Goal: Task Accomplishment & Management: Use online tool/utility

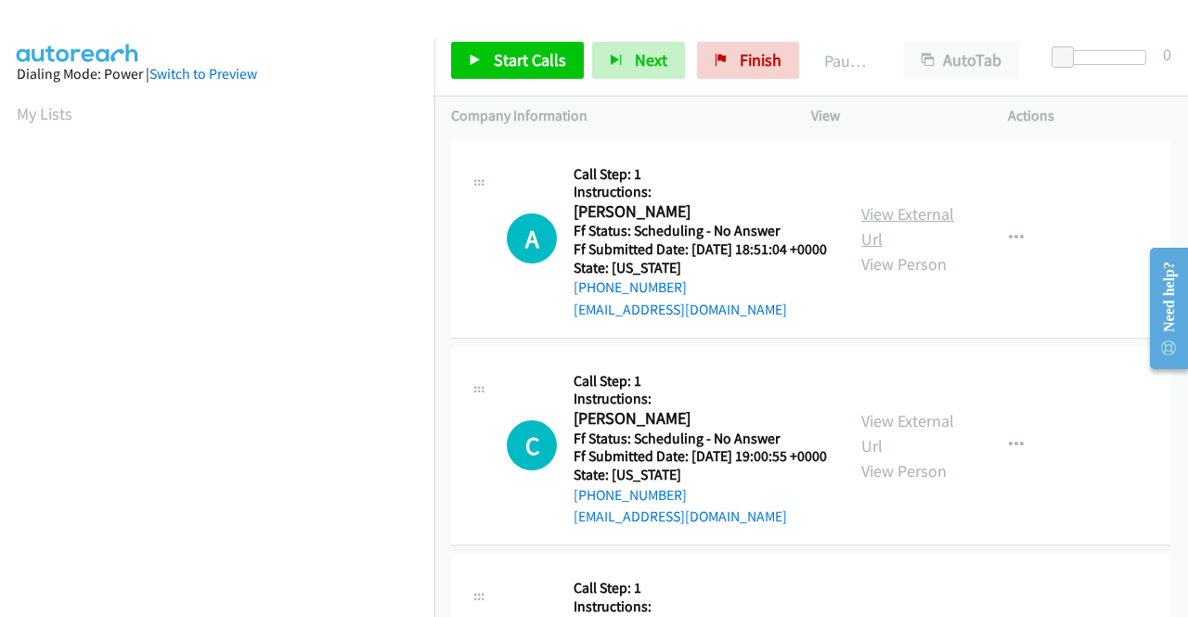
click at [899, 216] on link "View External Url" at bounding box center [908, 226] width 93 height 46
click at [918, 456] on link "View External Url" at bounding box center [908, 433] width 93 height 46
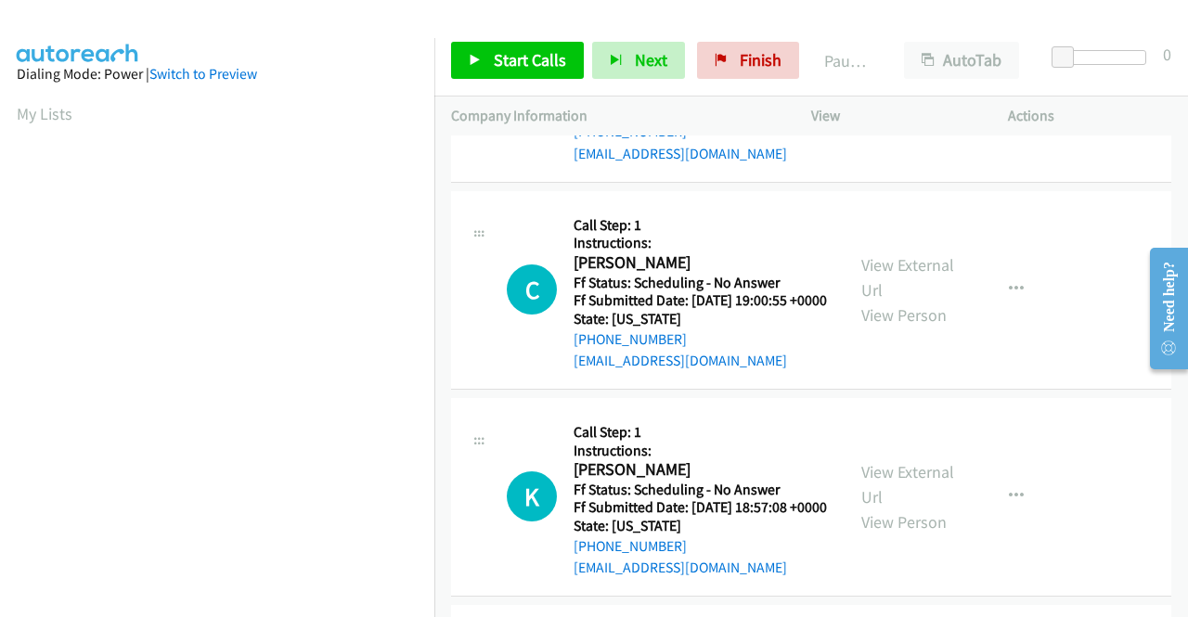
scroll to position [186, 0]
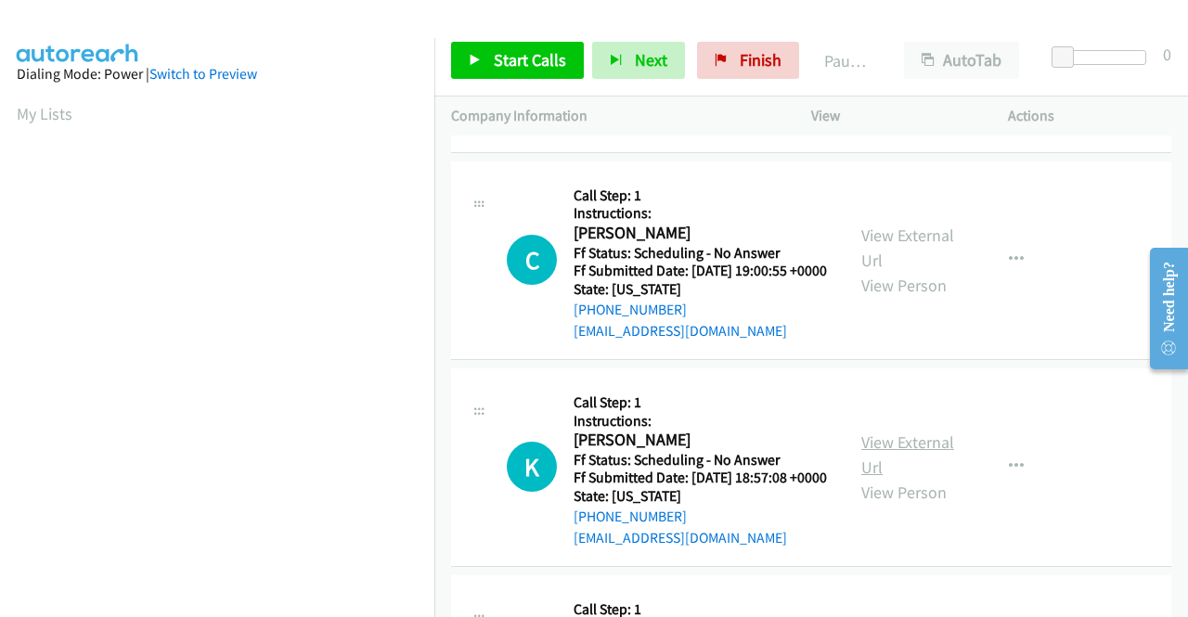
click at [897, 478] on link "View External Url" at bounding box center [908, 455] width 93 height 46
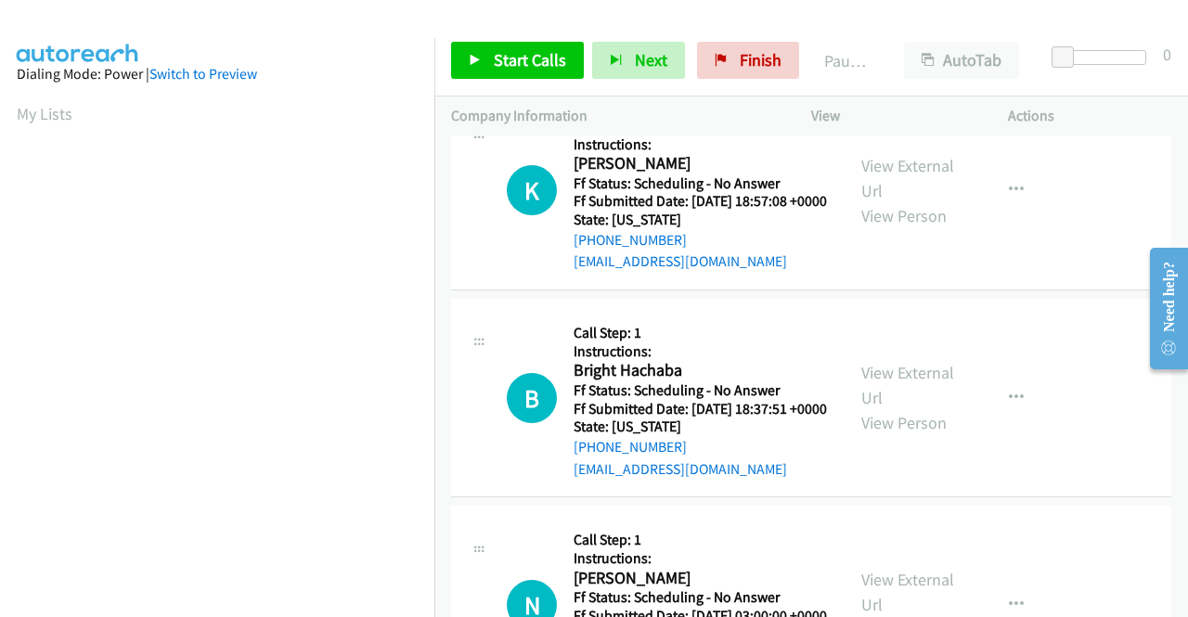
scroll to position [464, 0]
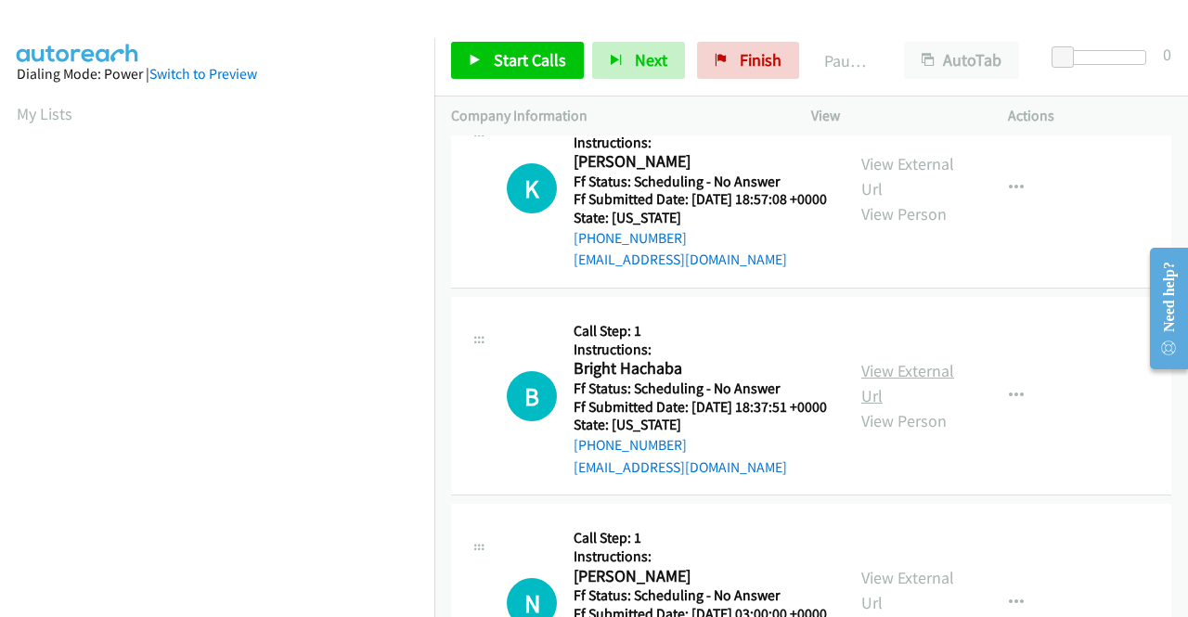
click at [906, 407] on link "View External Url" at bounding box center [908, 383] width 93 height 46
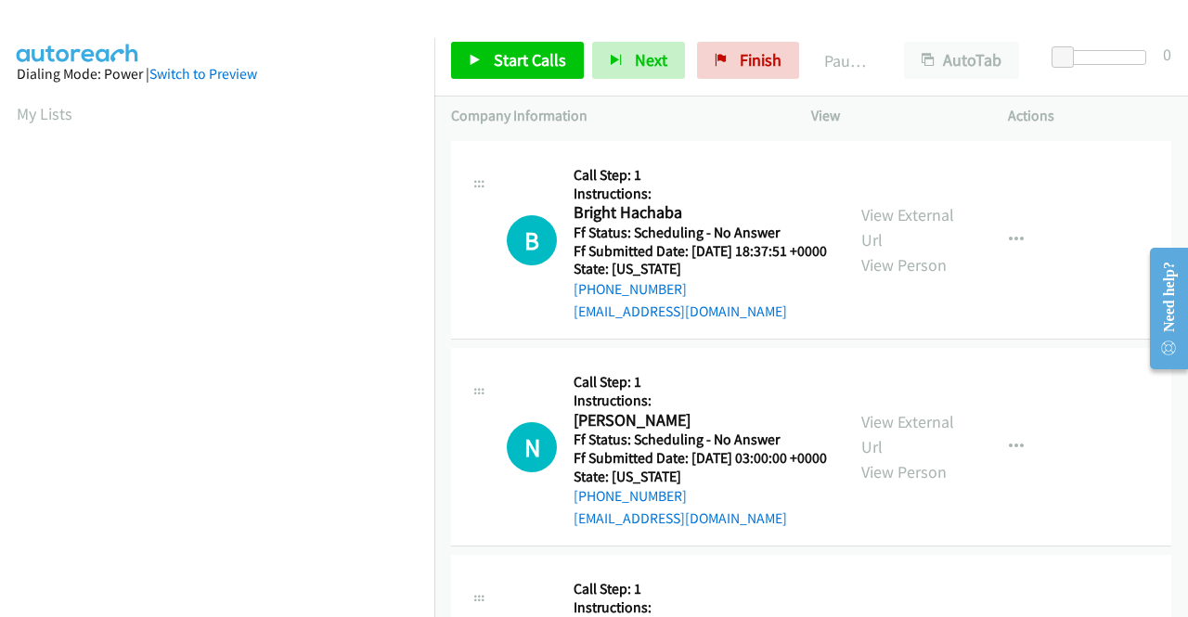
scroll to position [650, 0]
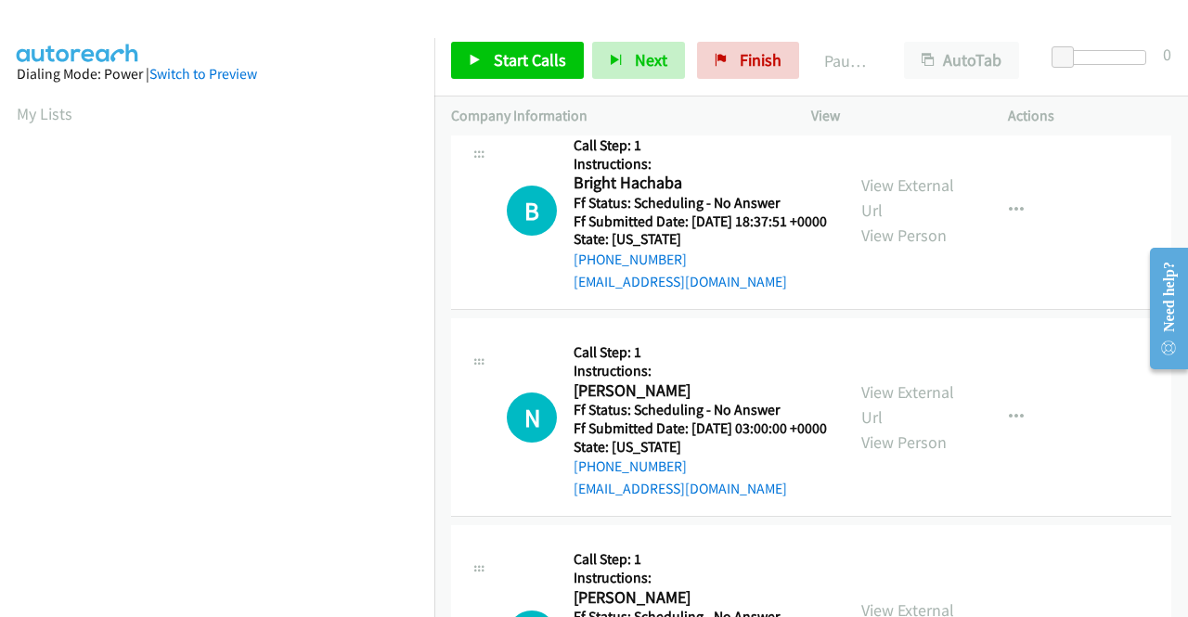
click at [881, 455] on div "View External Url View Person" at bounding box center [910, 417] width 97 height 75
click at [884, 428] on link "View External Url" at bounding box center [908, 405] width 93 height 46
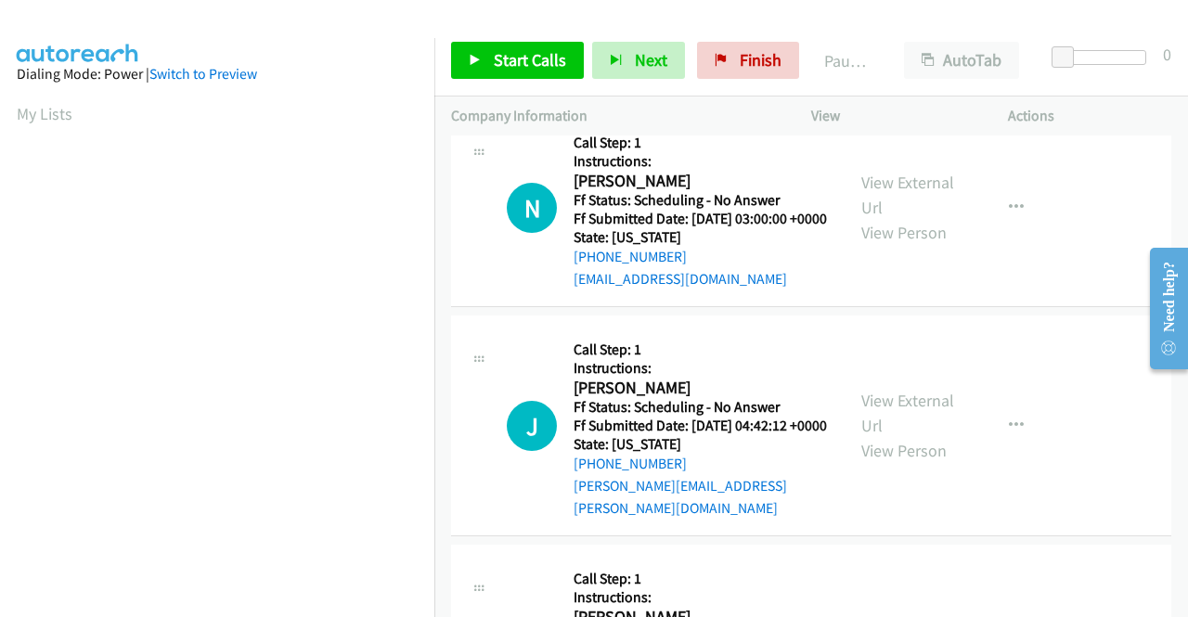
scroll to position [928, 0]
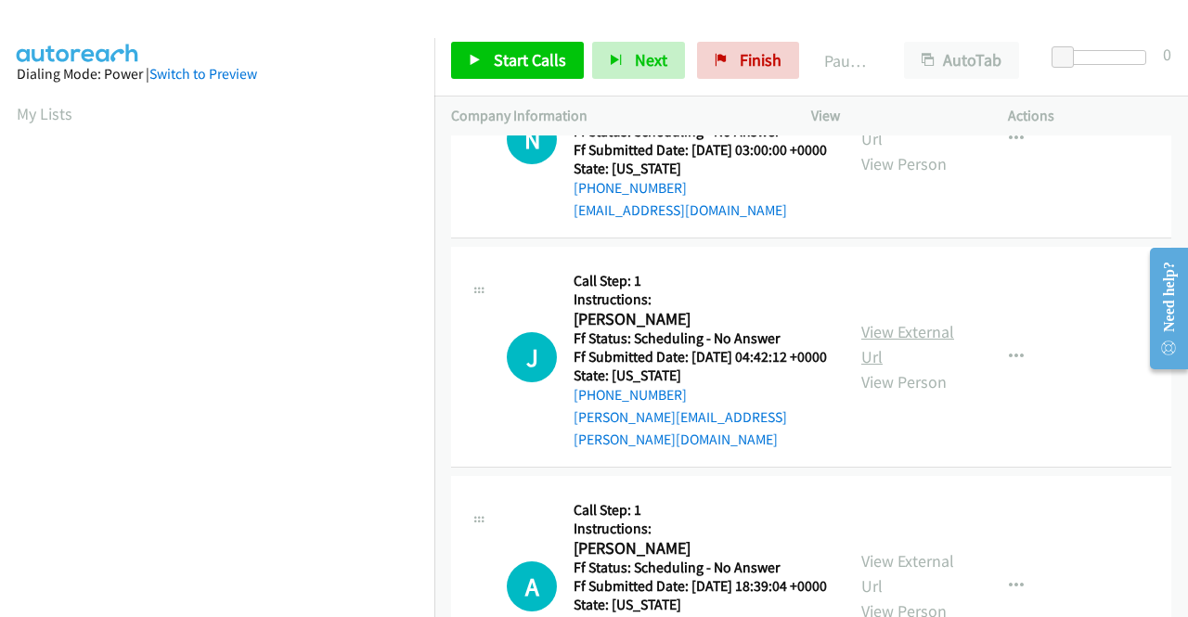
click at [902, 368] on link "View External Url" at bounding box center [908, 344] width 93 height 46
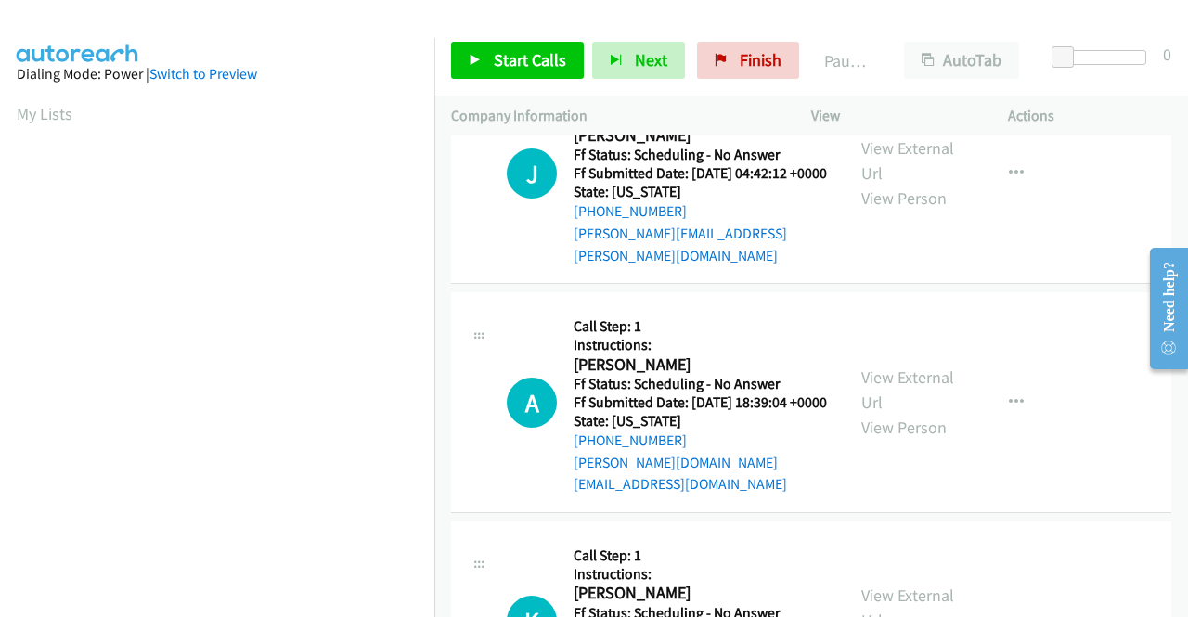
scroll to position [1114, 0]
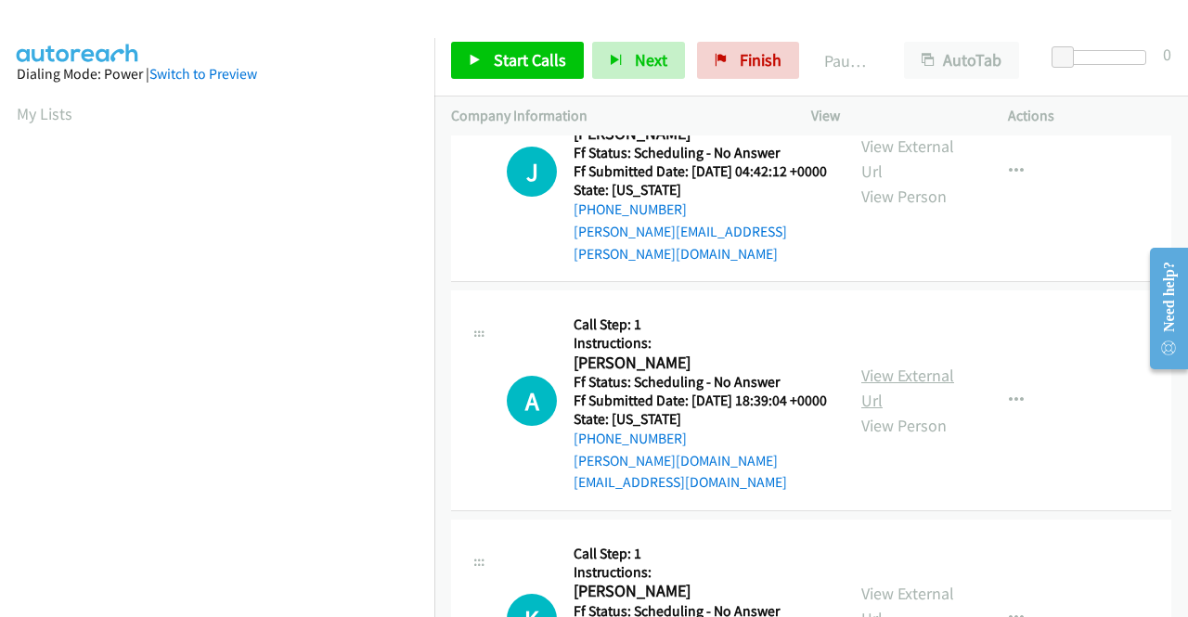
click at [914, 411] on link "View External Url" at bounding box center [908, 388] width 93 height 46
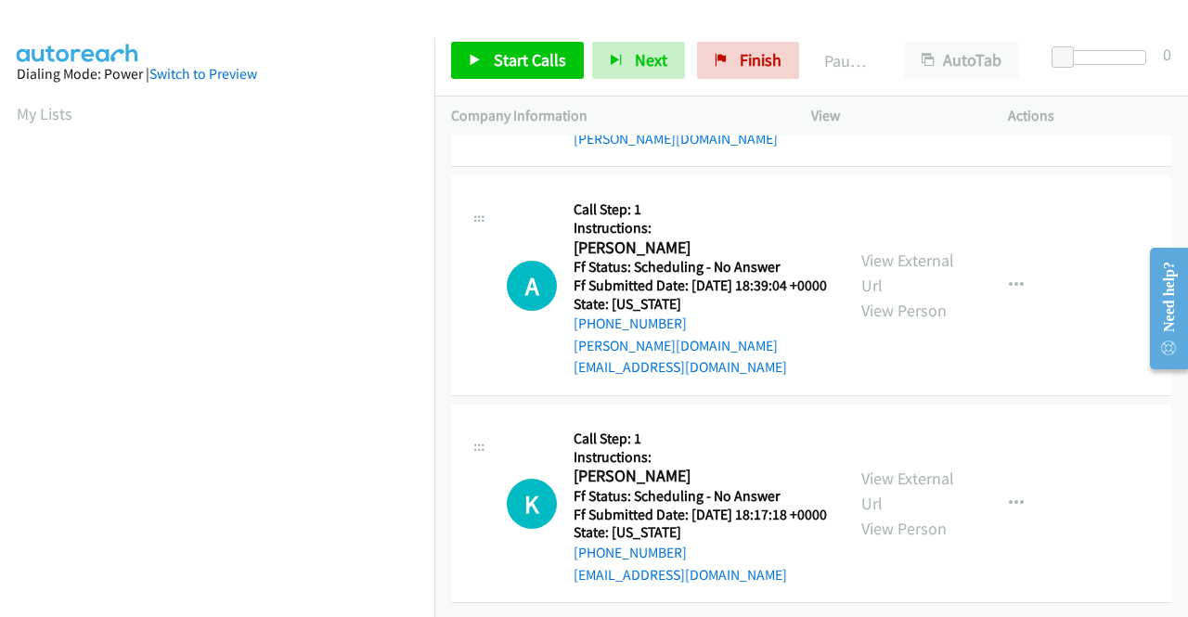
scroll to position [1300, 0]
click at [899, 496] on link "View External Url" at bounding box center [908, 491] width 93 height 46
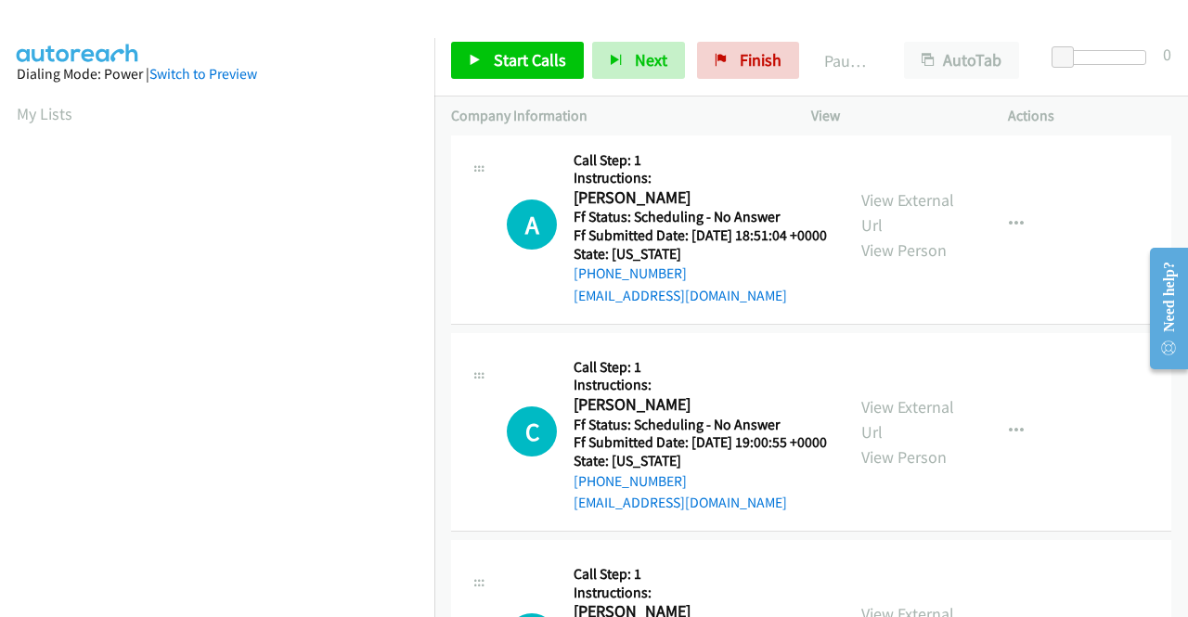
scroll to position [0, 0]
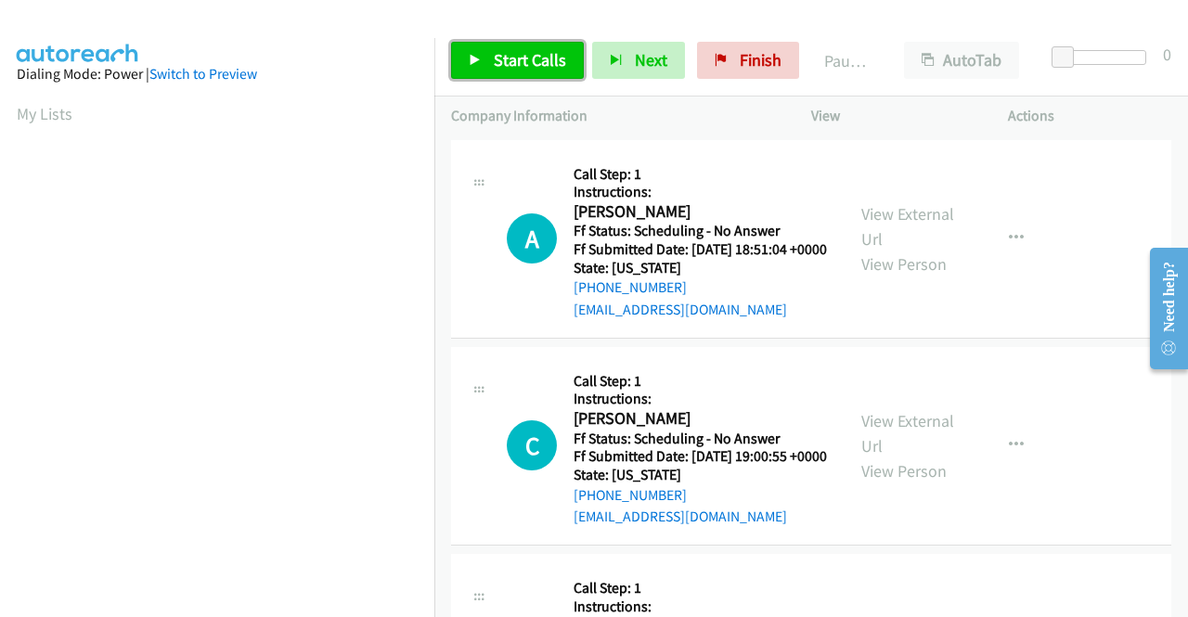
click at [501, 60] on span "Start Calls" at bounding box center [530, 59] width 72 height 21
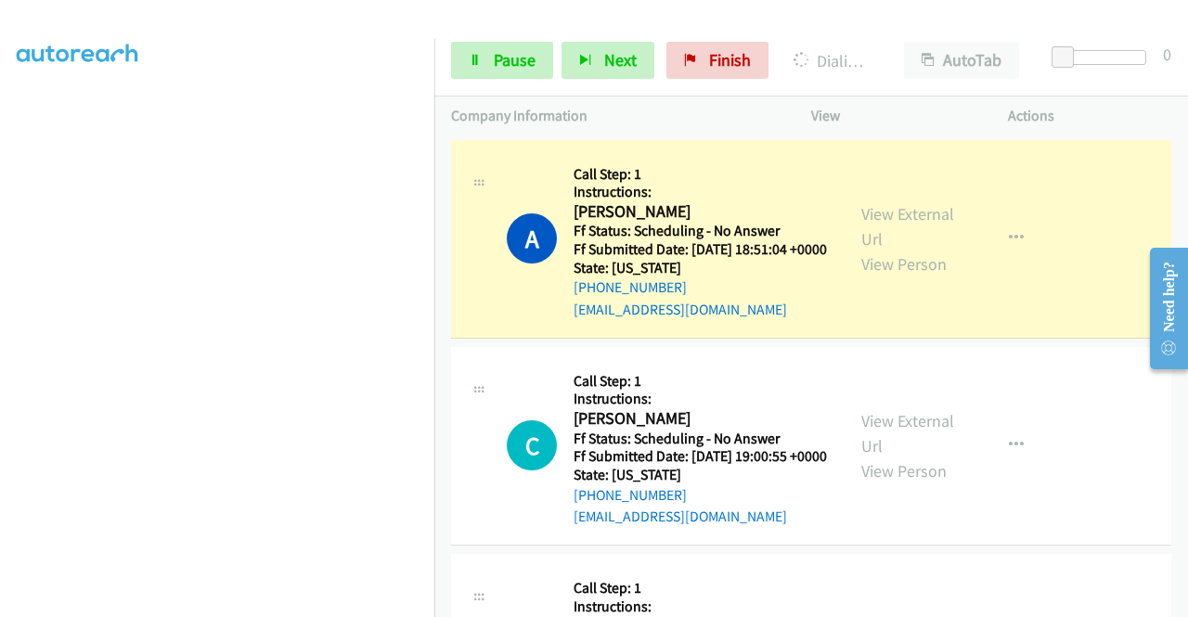
scroll to position [331, 0]
click at [540, 62] on link "Pause" at bounding box center [502, 60] width 102 height 37
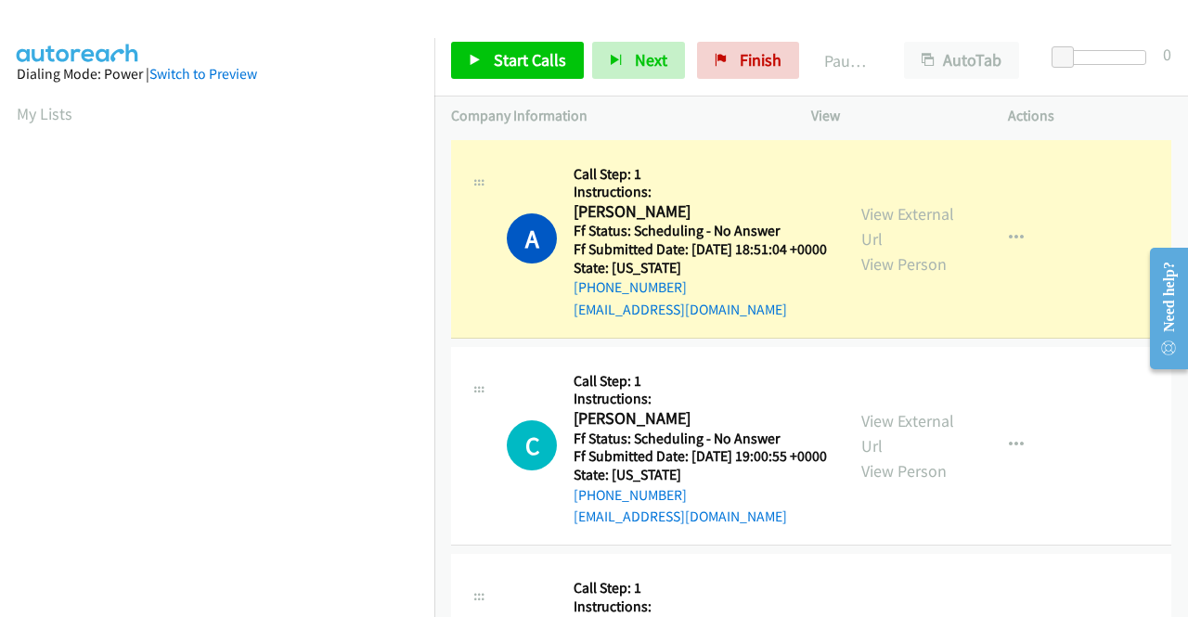
scroll to position [423, 0]
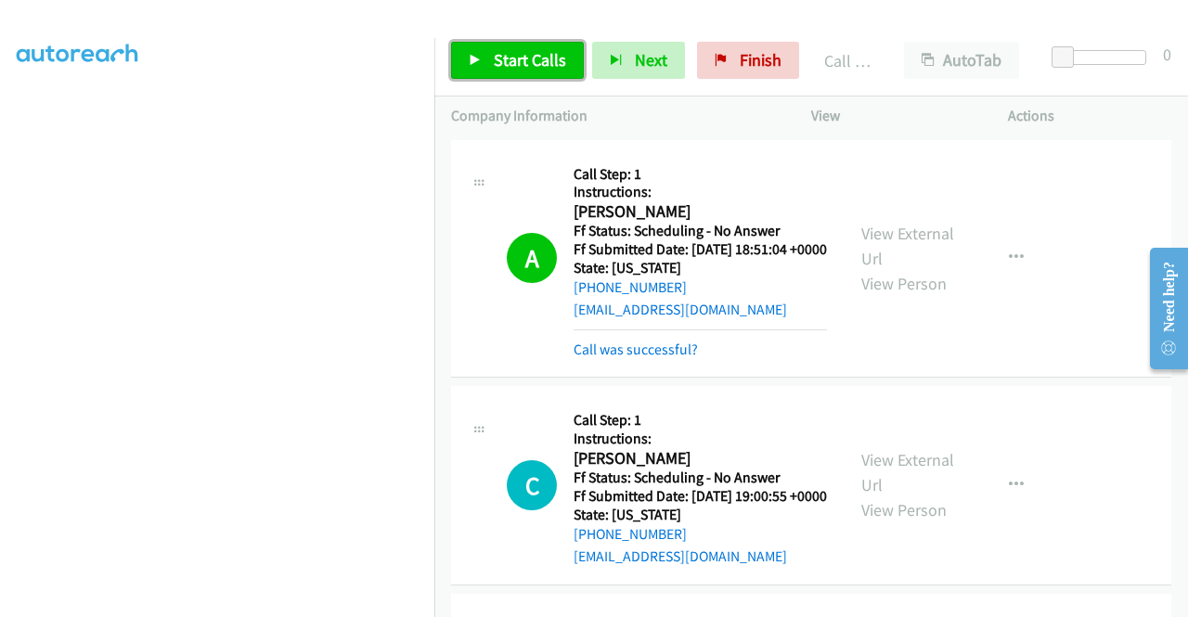
click at [503, 58] on span "Start Calls" at bounding box center [530, 59] width 72 height 21
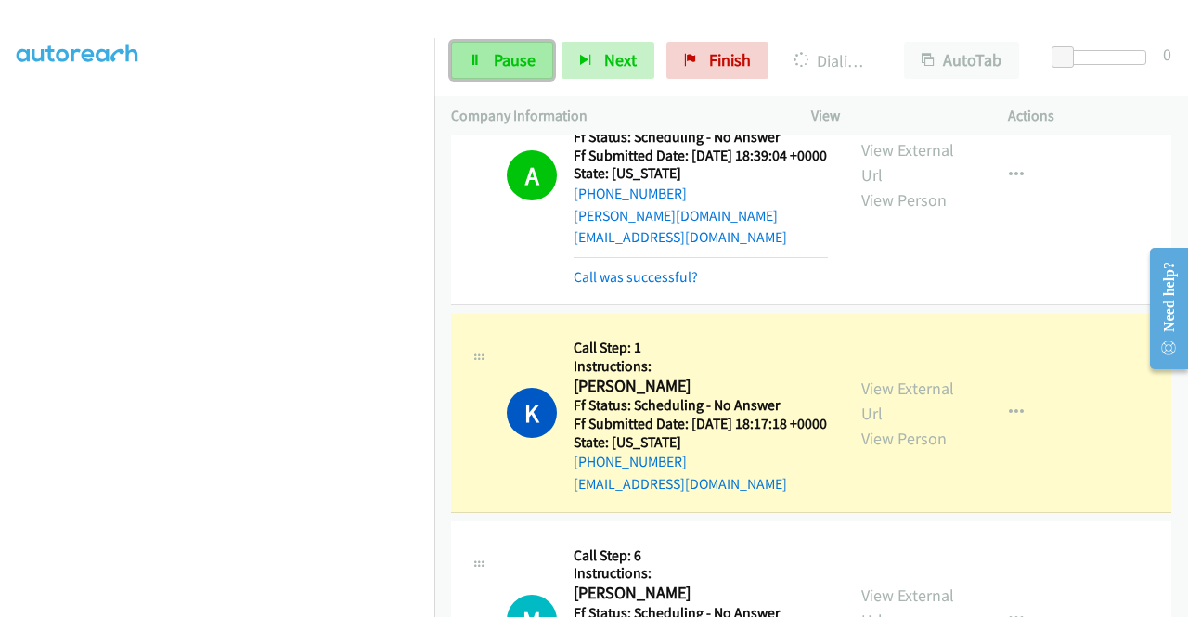
click at [464, 53] on link "Pause" at bounding box center [502, 60] width 102 height 37
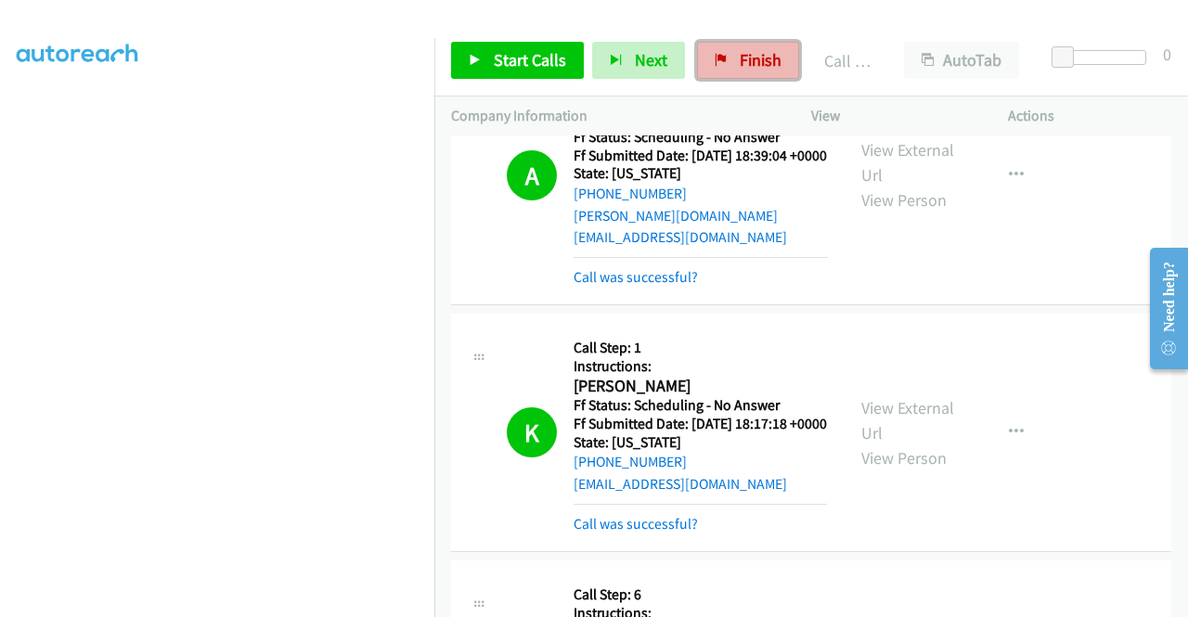
click at [715, 58] on icon at bounding box center [721, 61] width 13 height 13
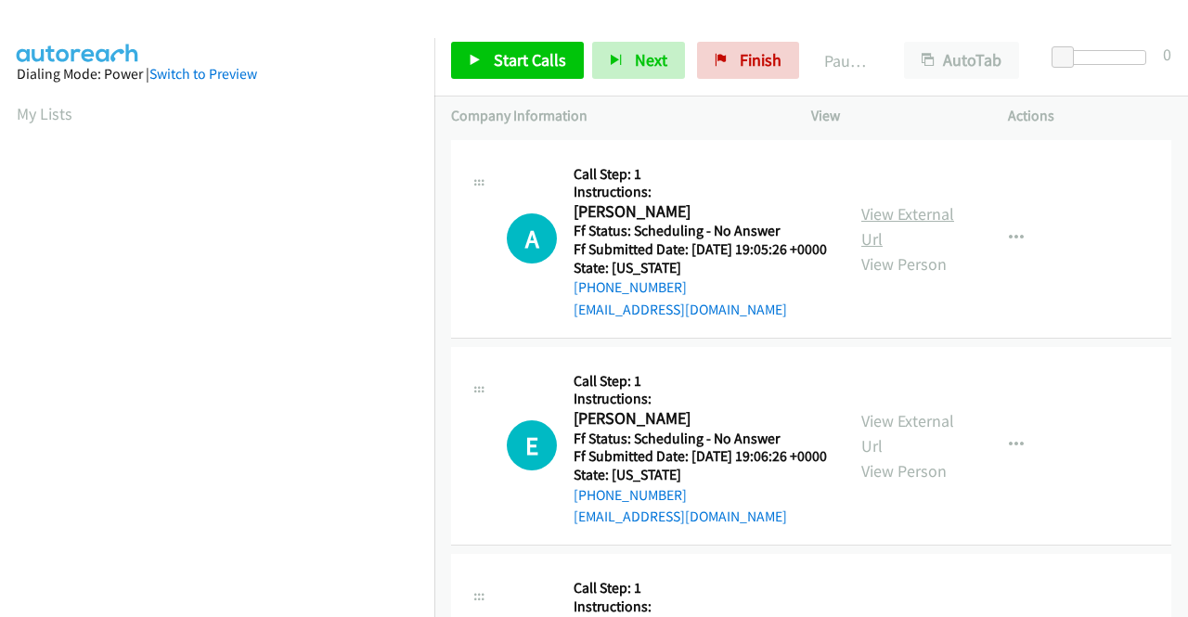
click at [897, 224] on link "View External Url" at bounding box center [908, 226] width 93 height 46
click at [902, 445] on link "View External Url" at bounding box center [908, 433] width 93 height 46
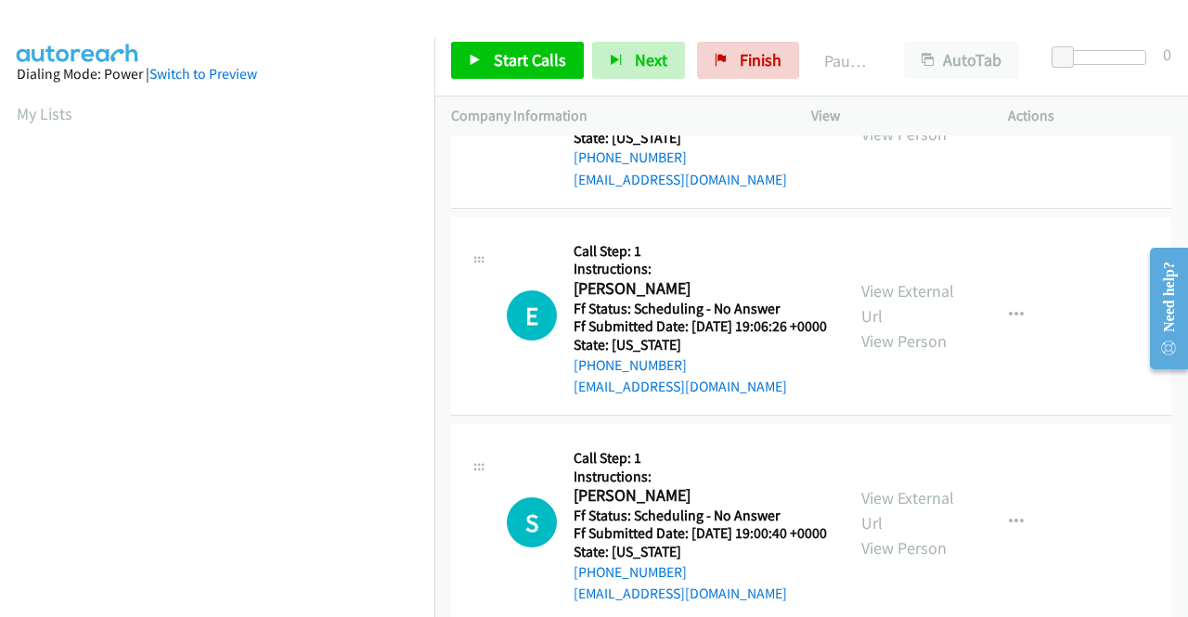
scroll to position [186, 0]
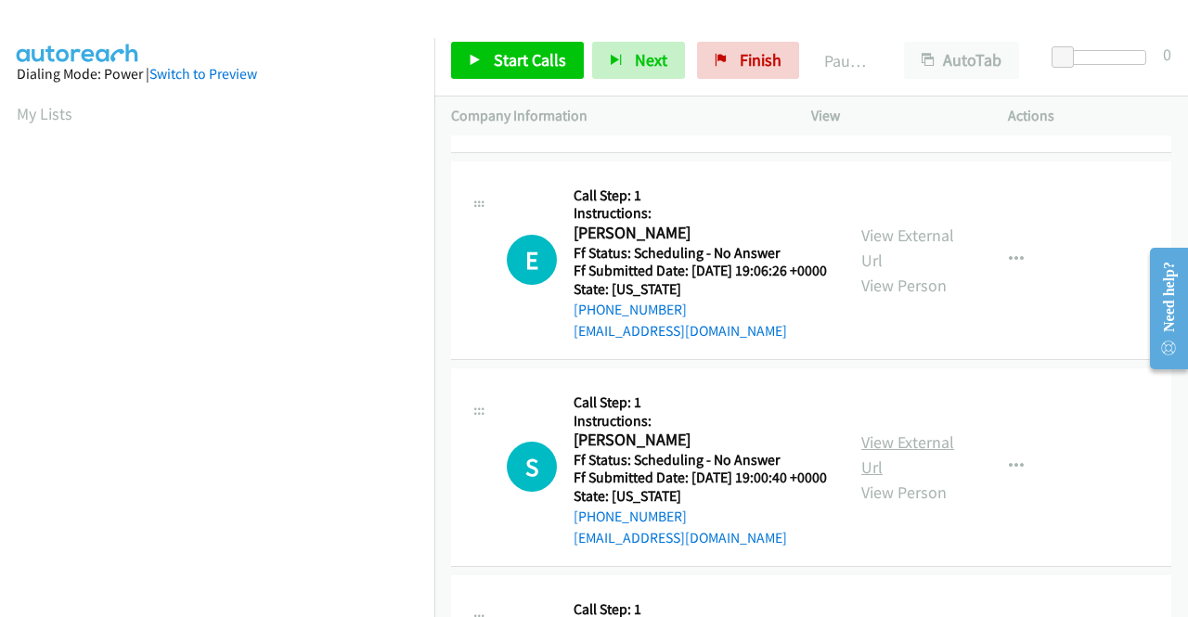
click at [930, 478] on link "View External Url" at bounding box center [908, 455] width 93 height 46
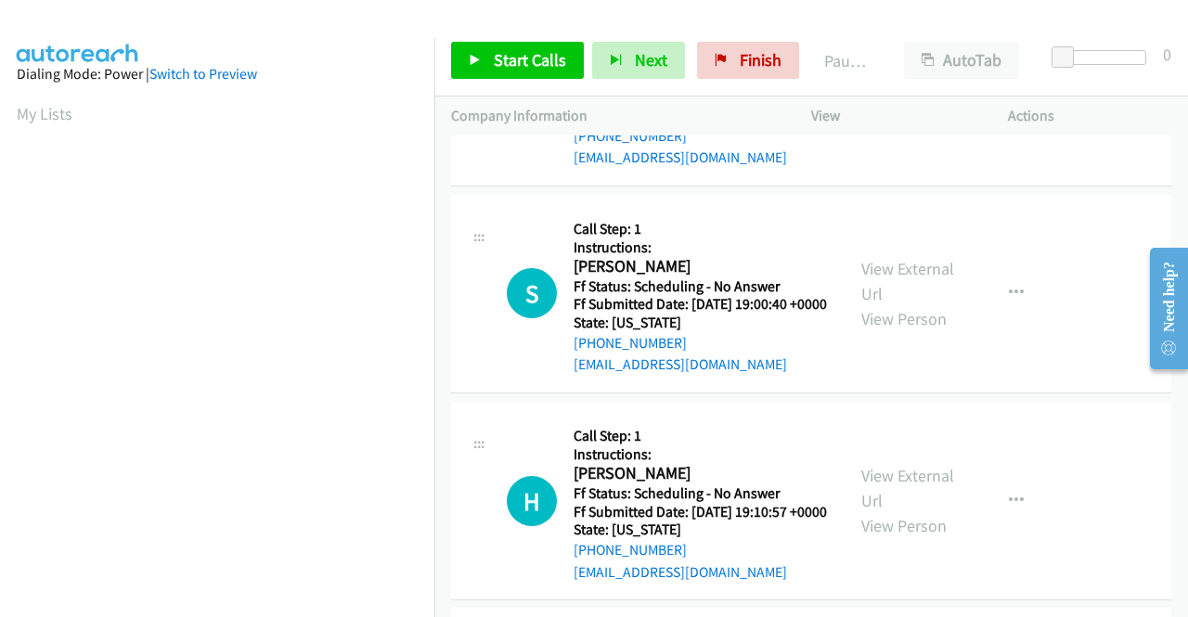
scroll to position [371, 0]
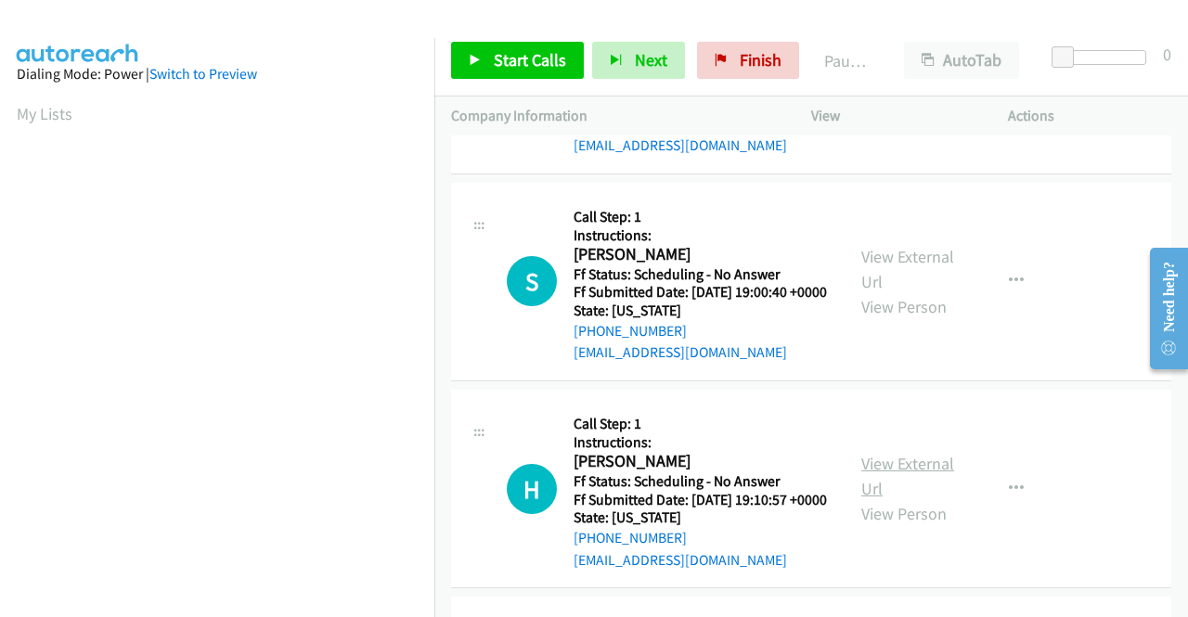
click at [888, 500] on link "View External Url" at bounding box center [908, 476] width 93 height 46
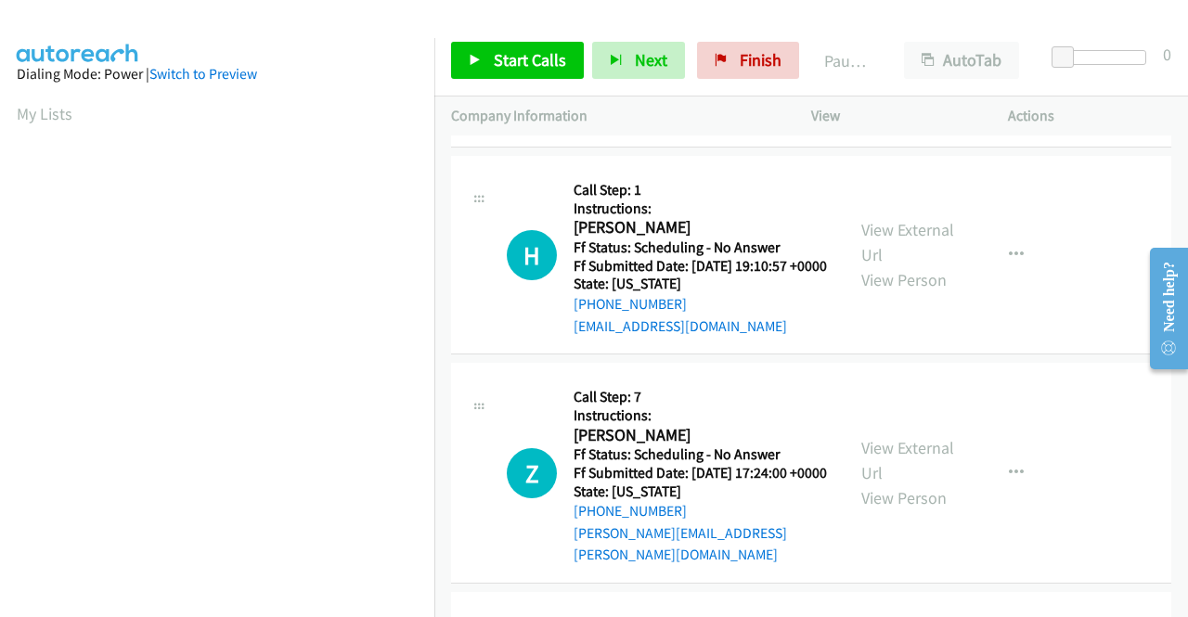
scroll to position [650, 0]
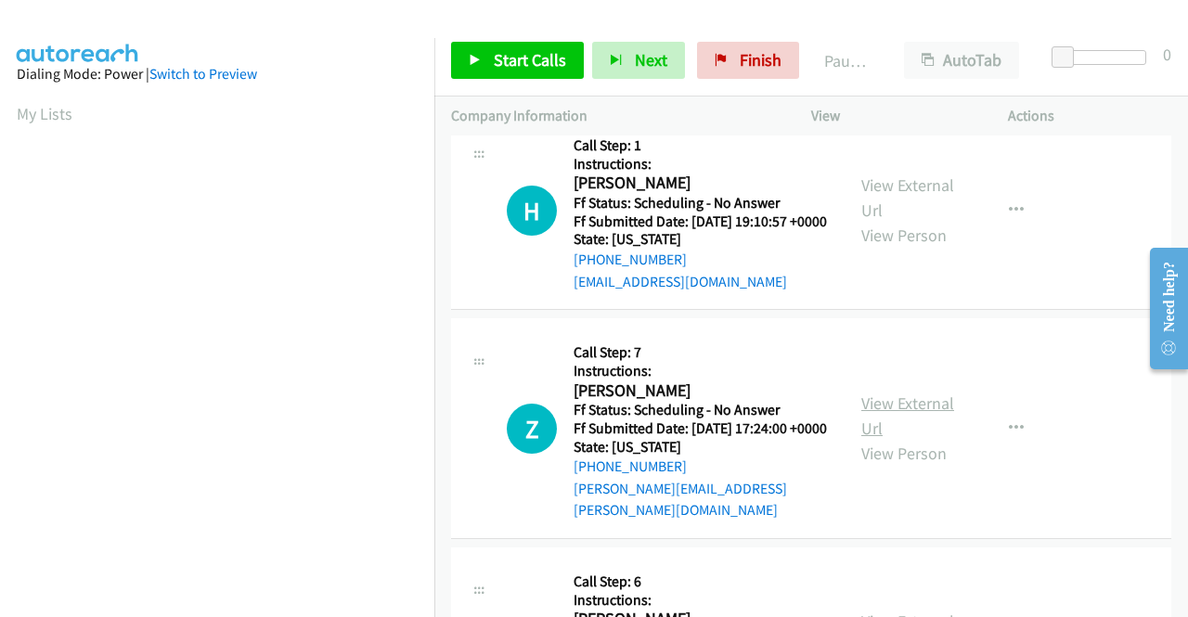
click at [909, 439] on link "View External Url" at bounding box center [908, 416] width 93 height 46
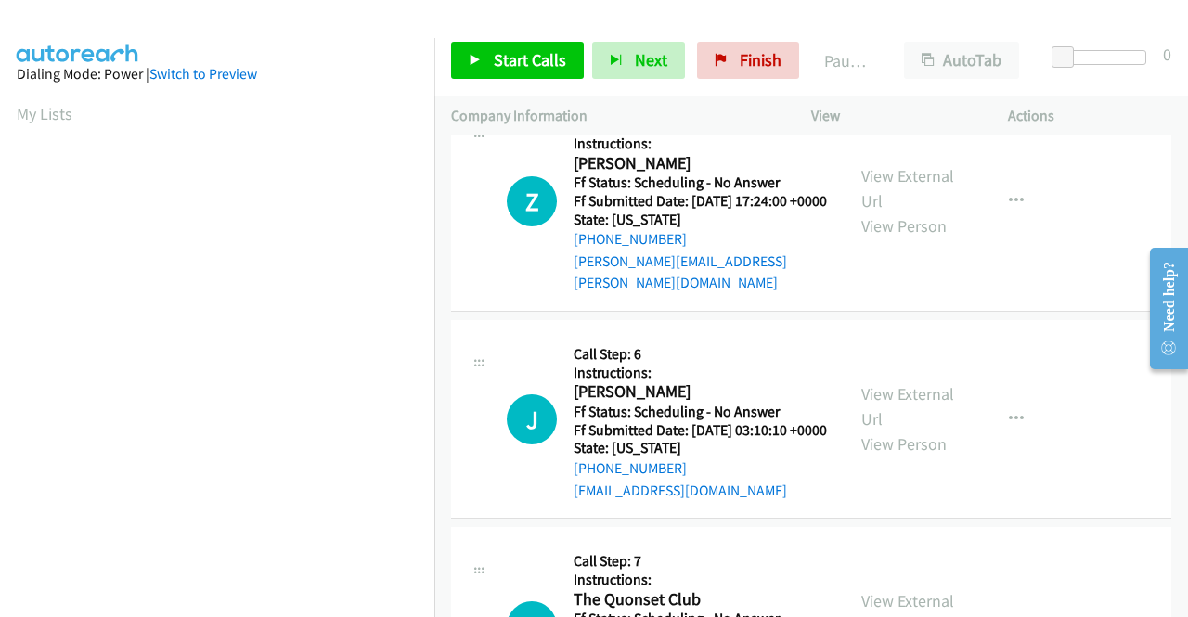
scroll to position [928, 0]
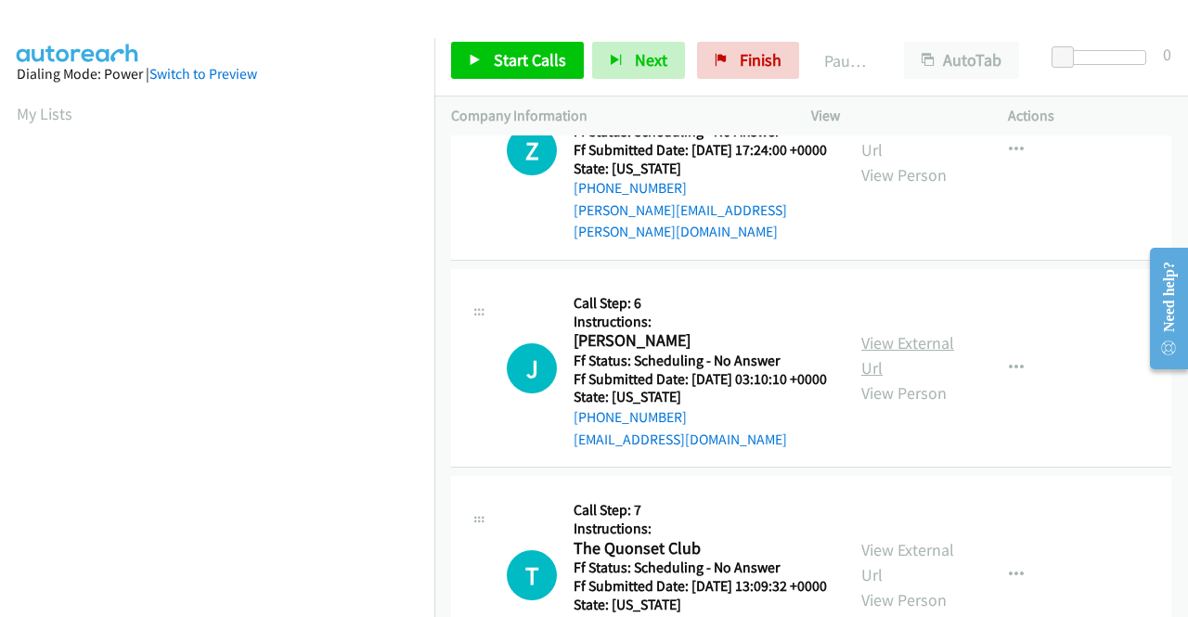
click at [881, 379] on link "View External Url" at bounding box center [908, 355] width 93 height 46
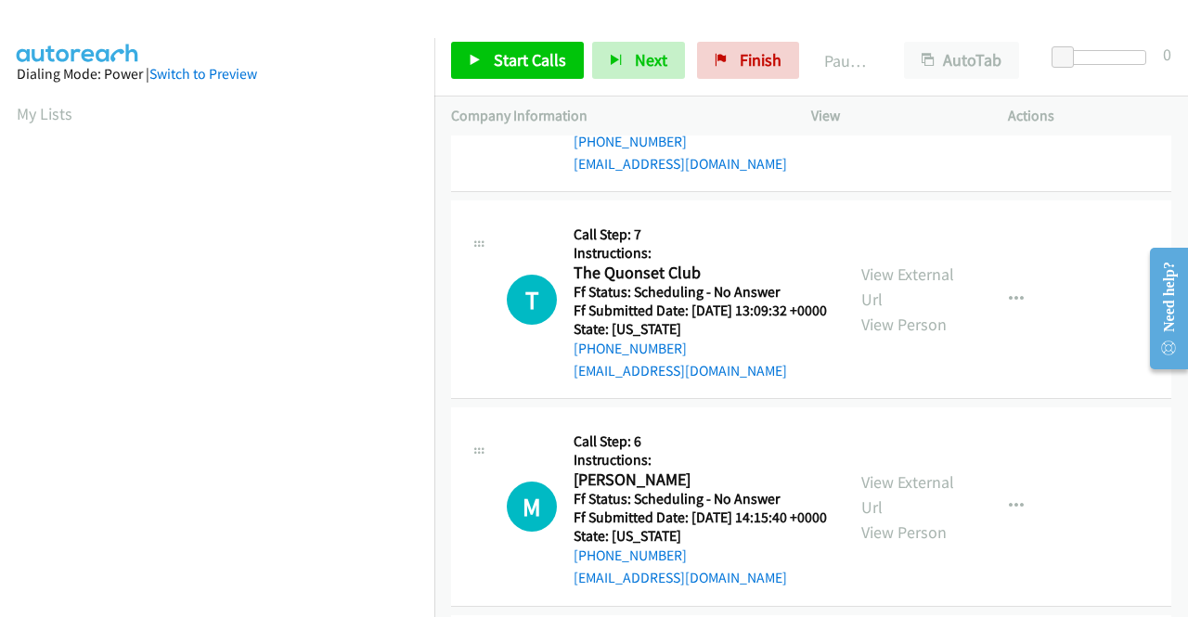
scroll to position [1207, 0]
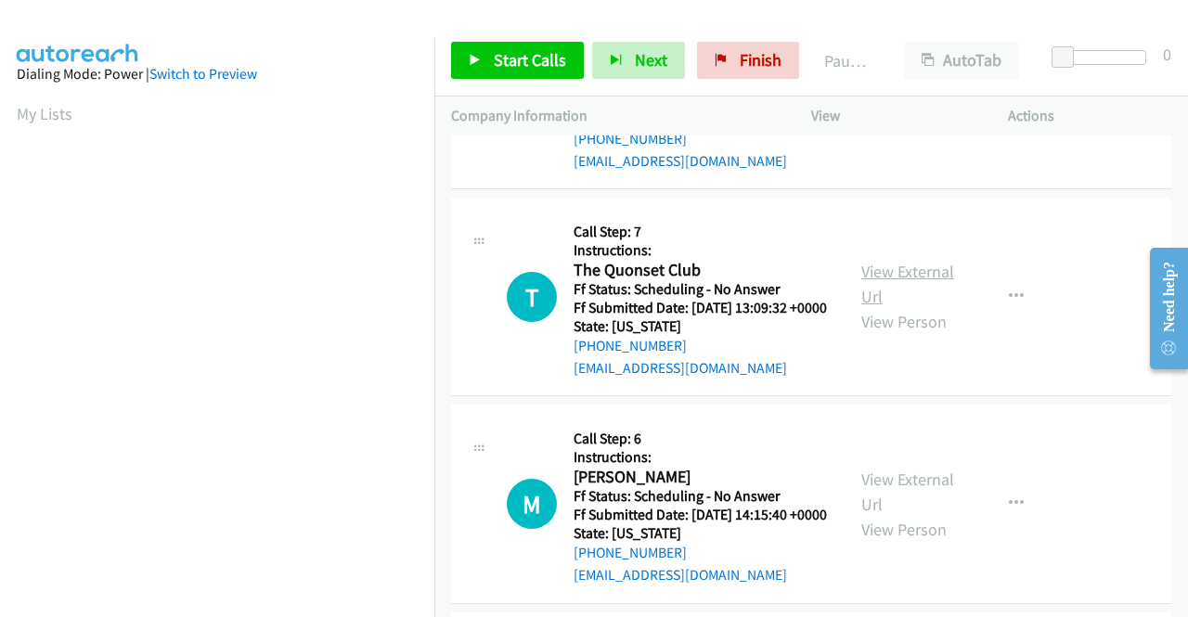
click at [920, 307] on link "View External Url" at bounding box center [908, 284] width 93 height 46
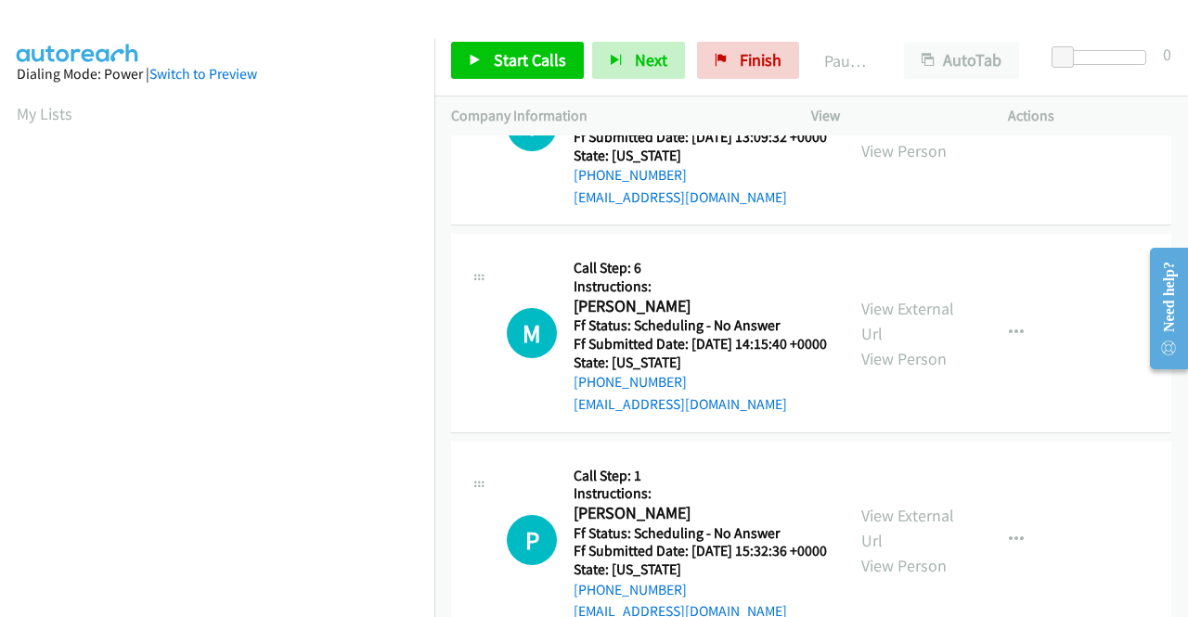
scroll to position [1393, 0]
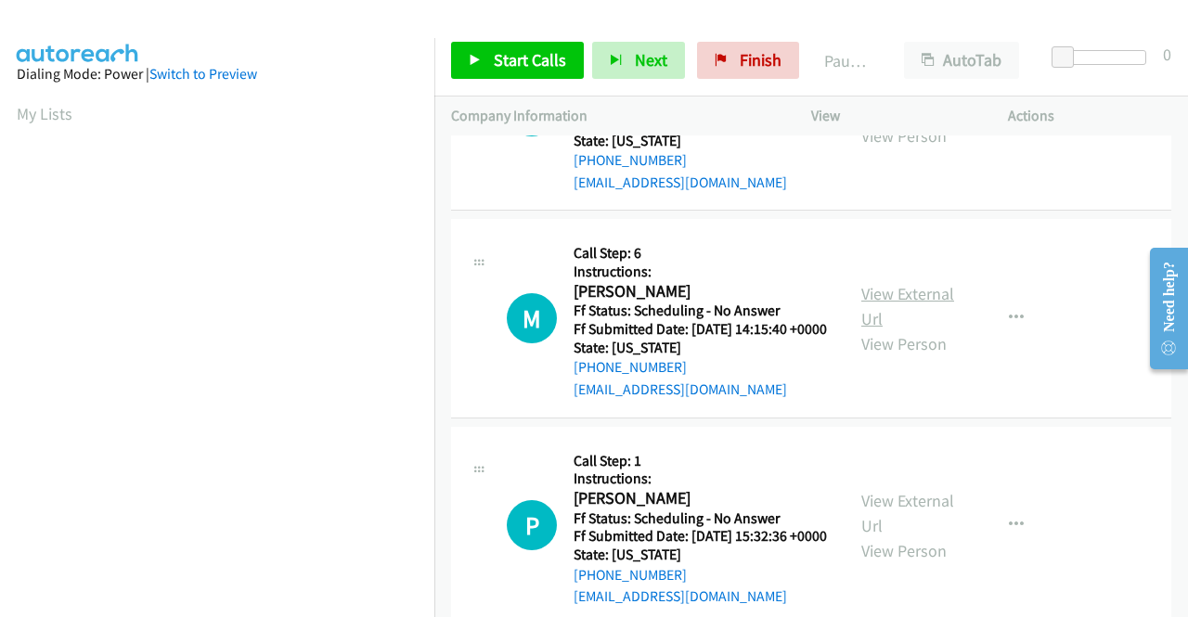
click at [876, 330] on link "View External Url" at bounding box center [908, 306] width 93 height 46
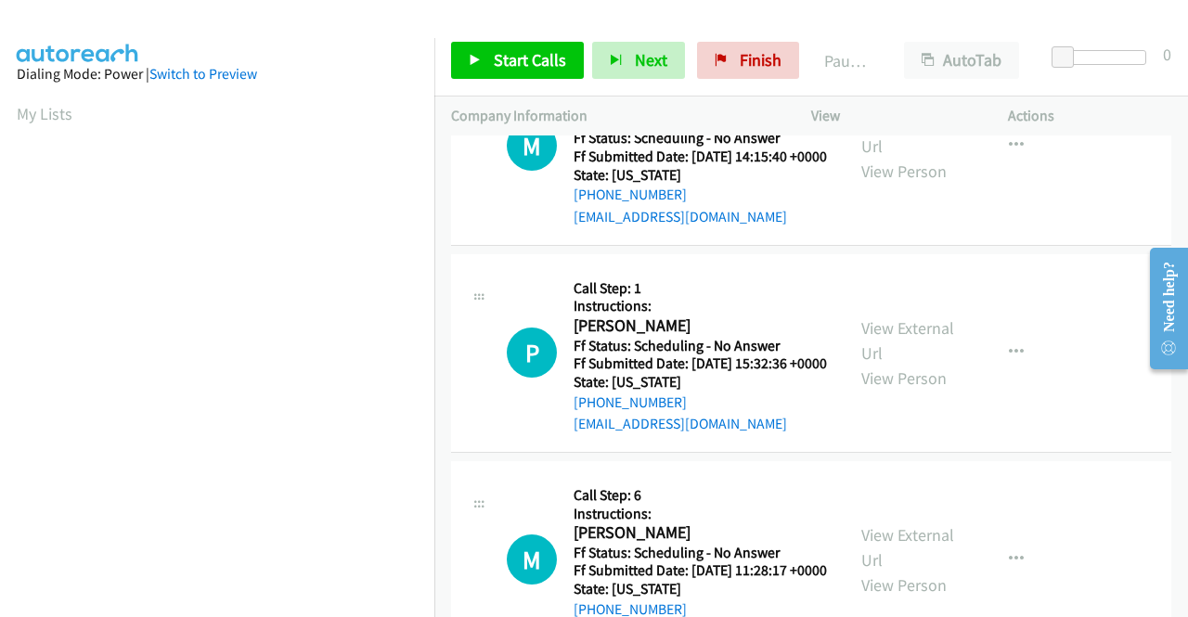
scroll to position [1578, 0]
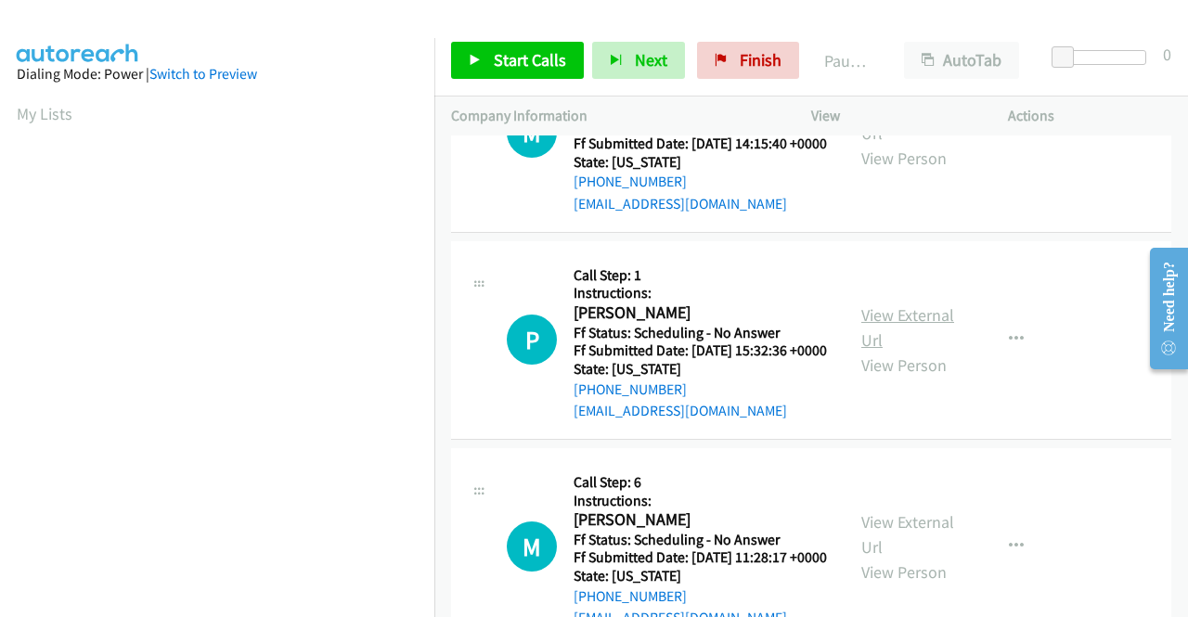
click at [902, 351] on link "View External Url" at bounding box center [908, 328] width 93 height 46
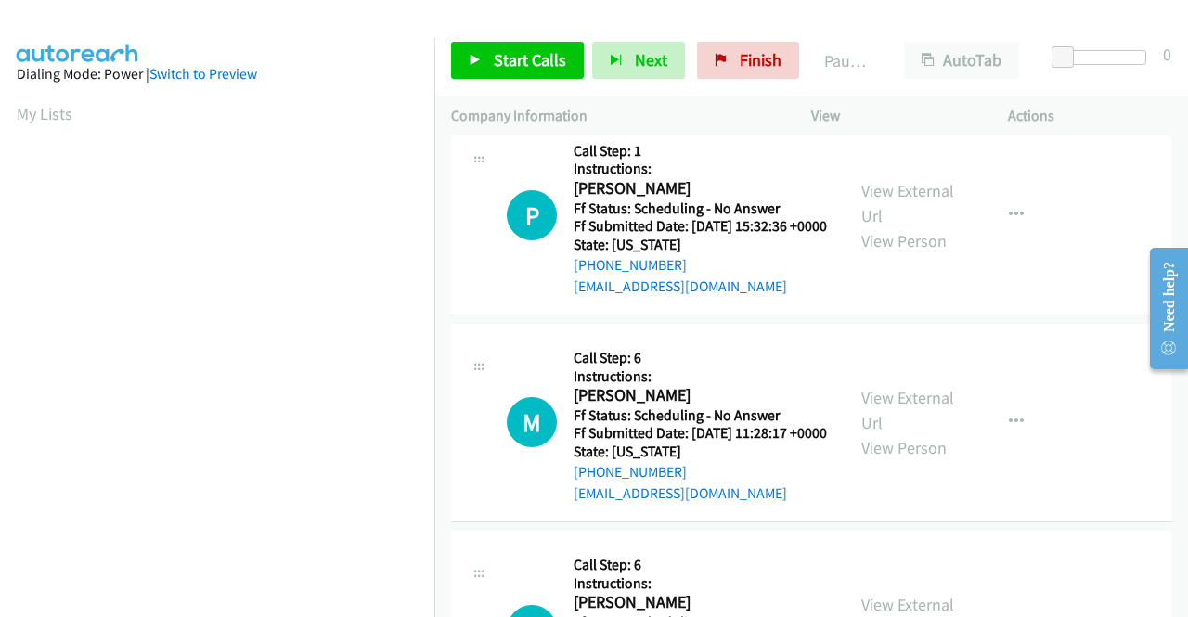
scroll to position [1857, 0]
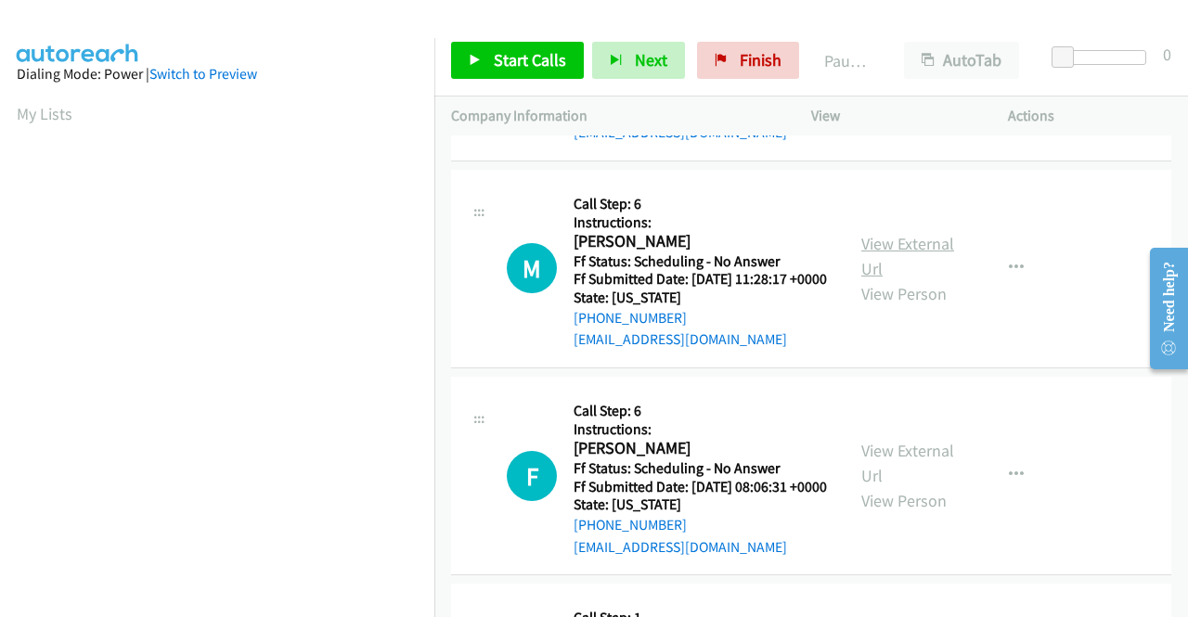
click at [930, 279] on link "View External Url" at bounding box center [908, 256] width 93 height 46
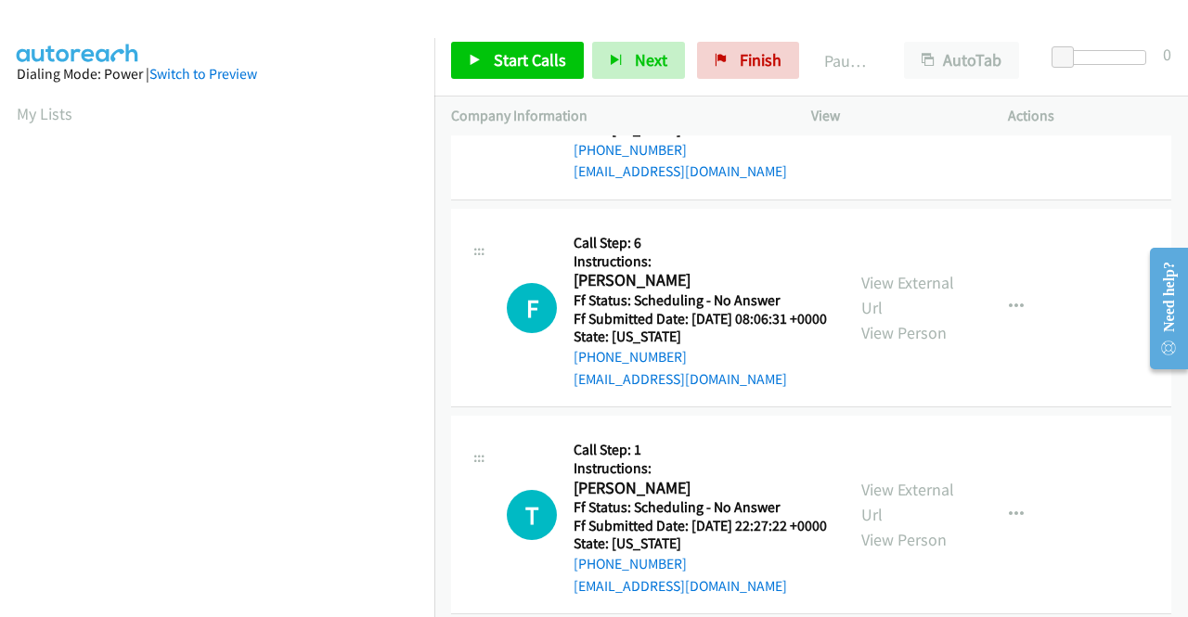
scroll to position [2043, 0]
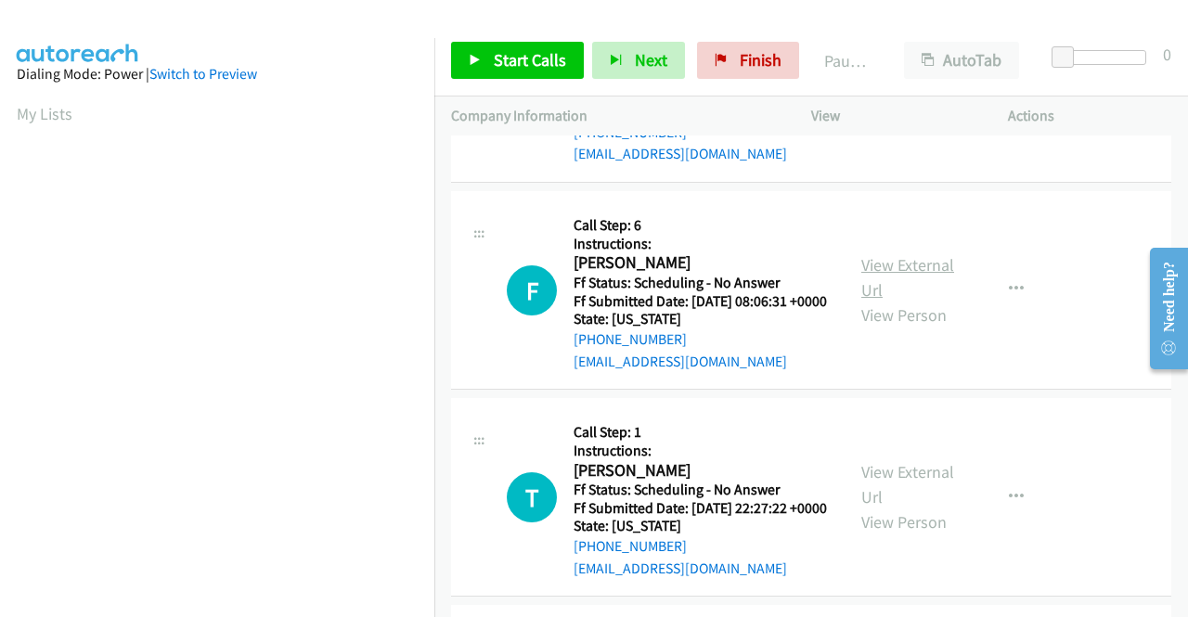
click at [867, 301] on link "View External Url" at bounding box center [908, 277] width 93 height 46
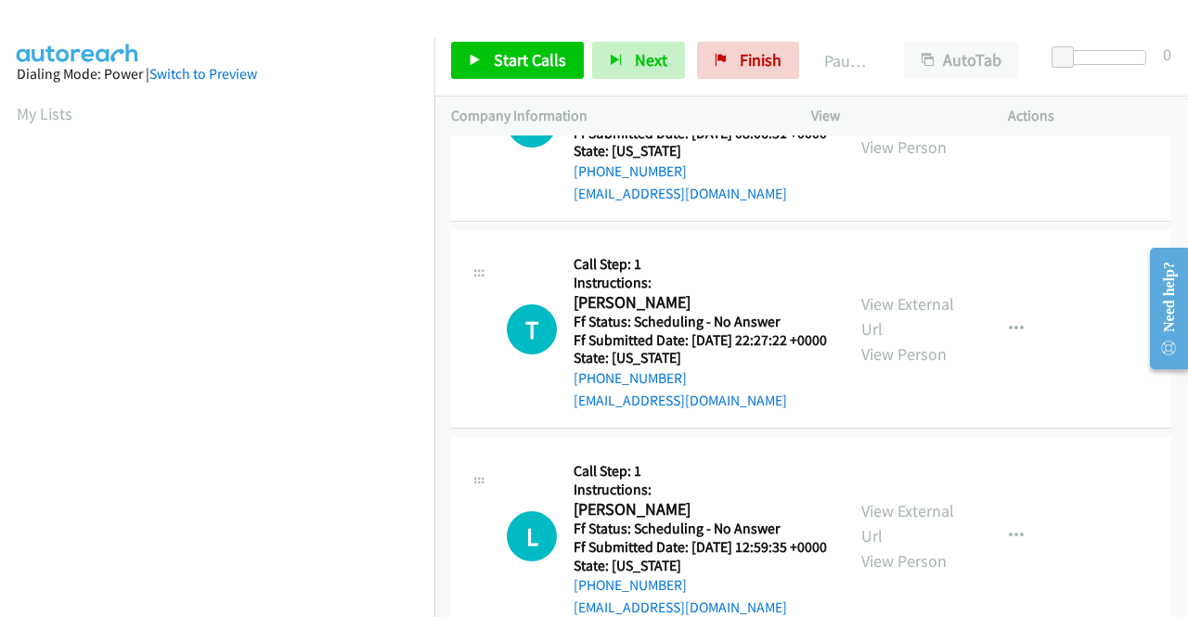
scroll to position [2228, 0]
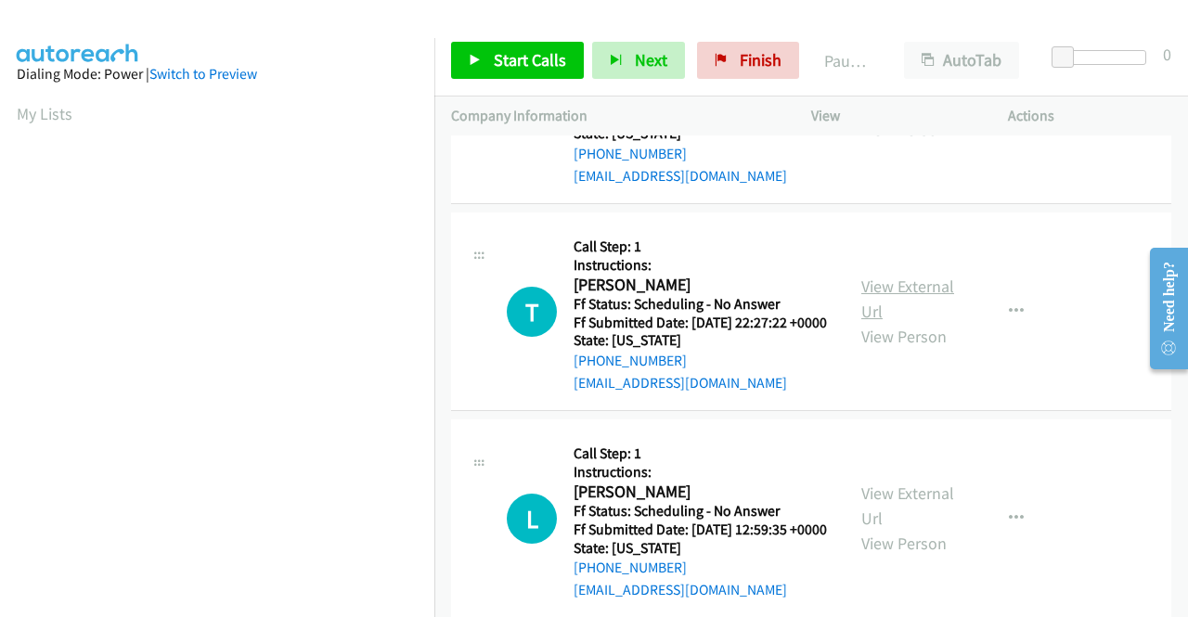
click at [922, 322] on link "View External Url" at bounding box center [908, 299] width 93 height 46
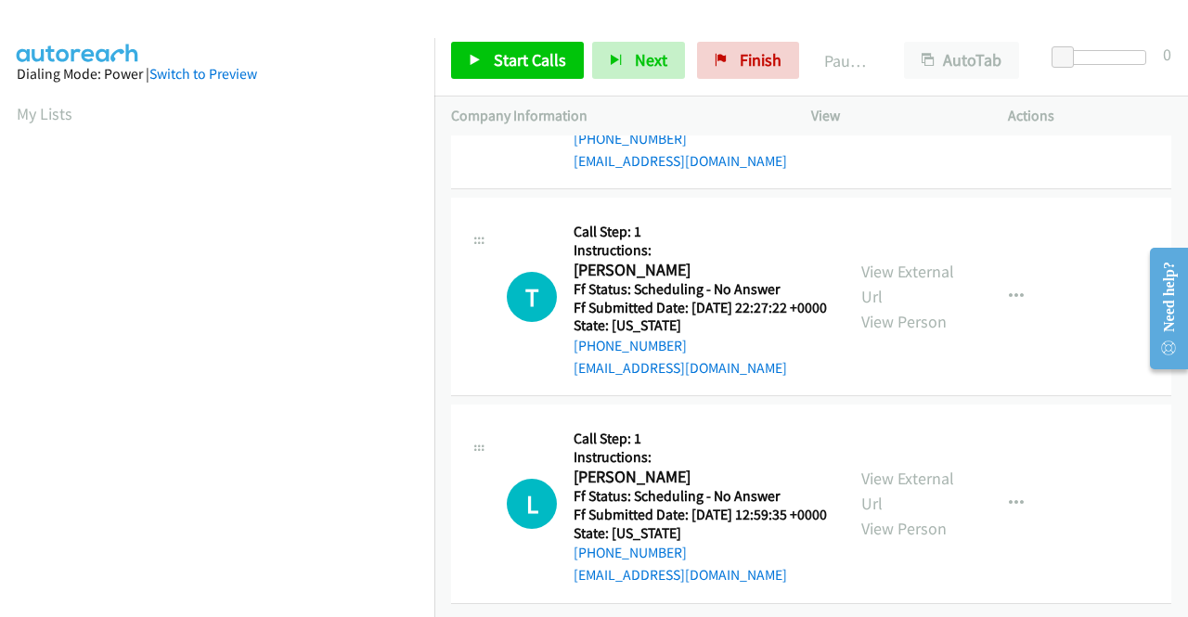
scroll to position [2414, 0]
click at [903, 513] on link "View External Url" at bounding box center [908, 491] width 93 height 46
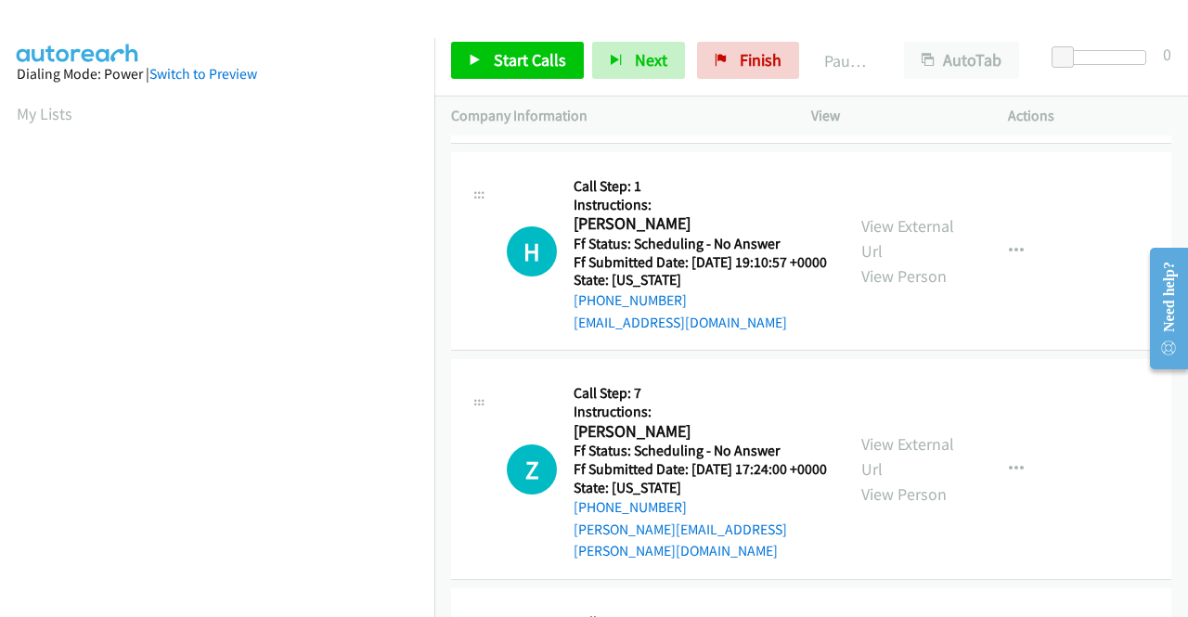
scroll to position [0, 0]
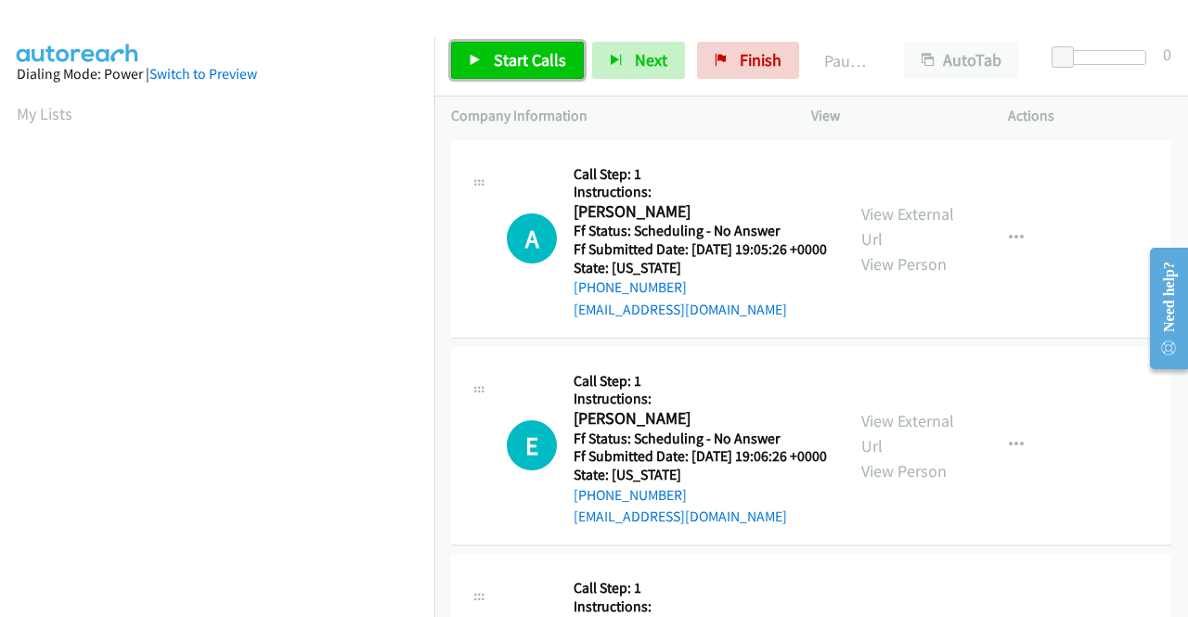
click at [546, 65] on span "Start Calls" at bounding box center [530, 59] width 72 height 21
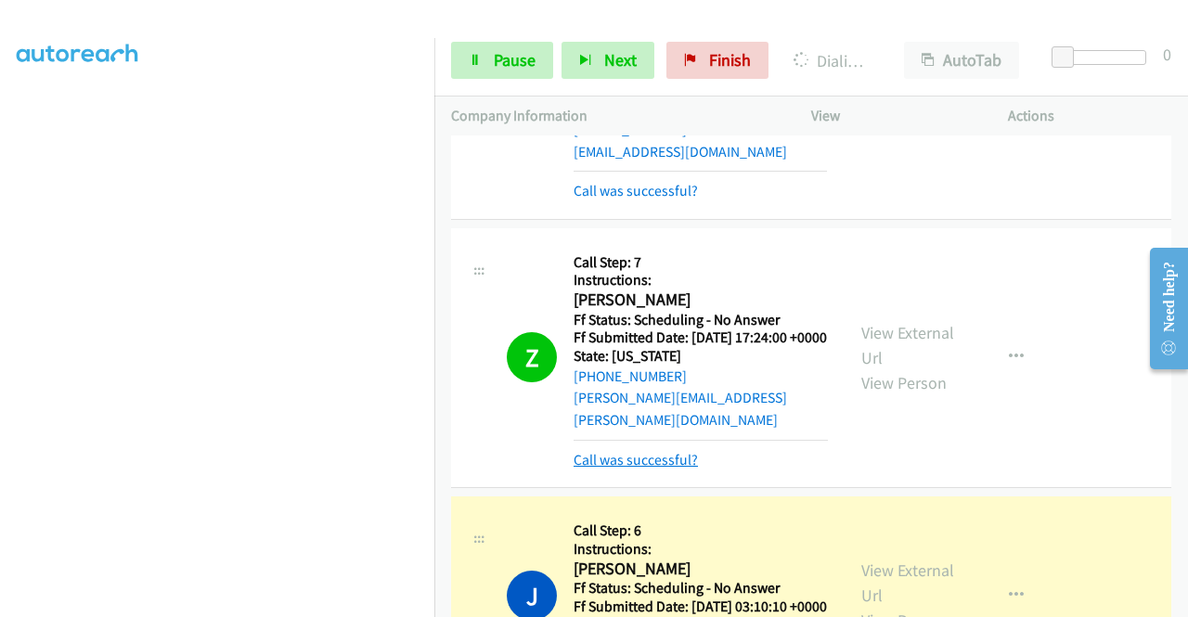
scroll to position [928, 0]
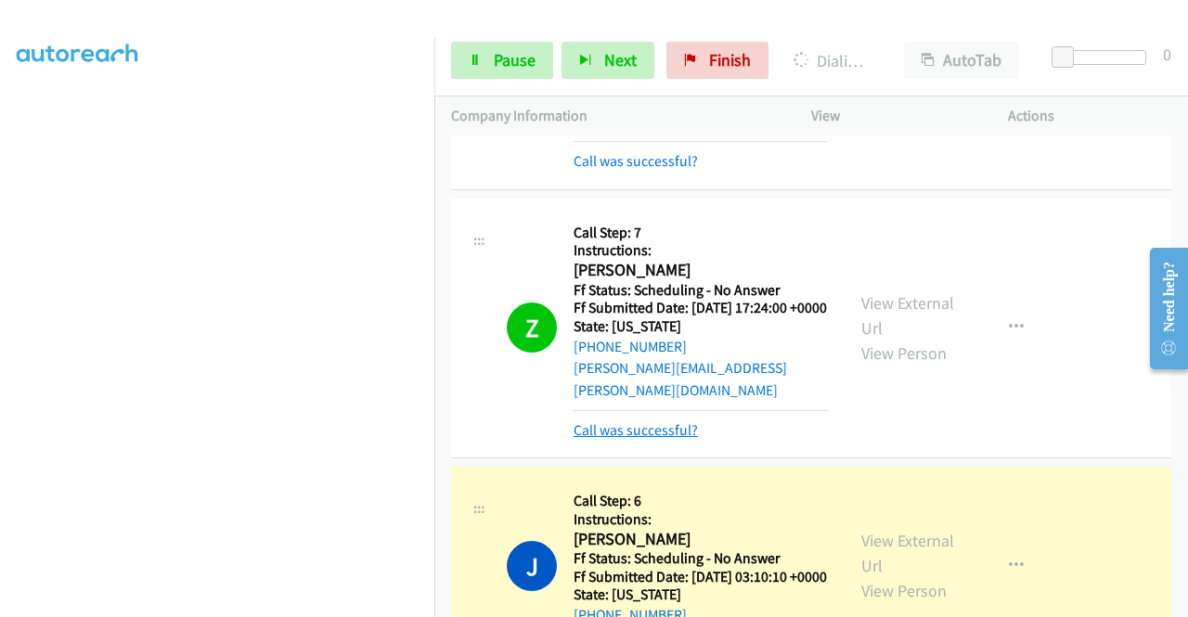
click at [628, 439] on link "Call was successful?" at bounding box center [636, 431] width 124 height 18
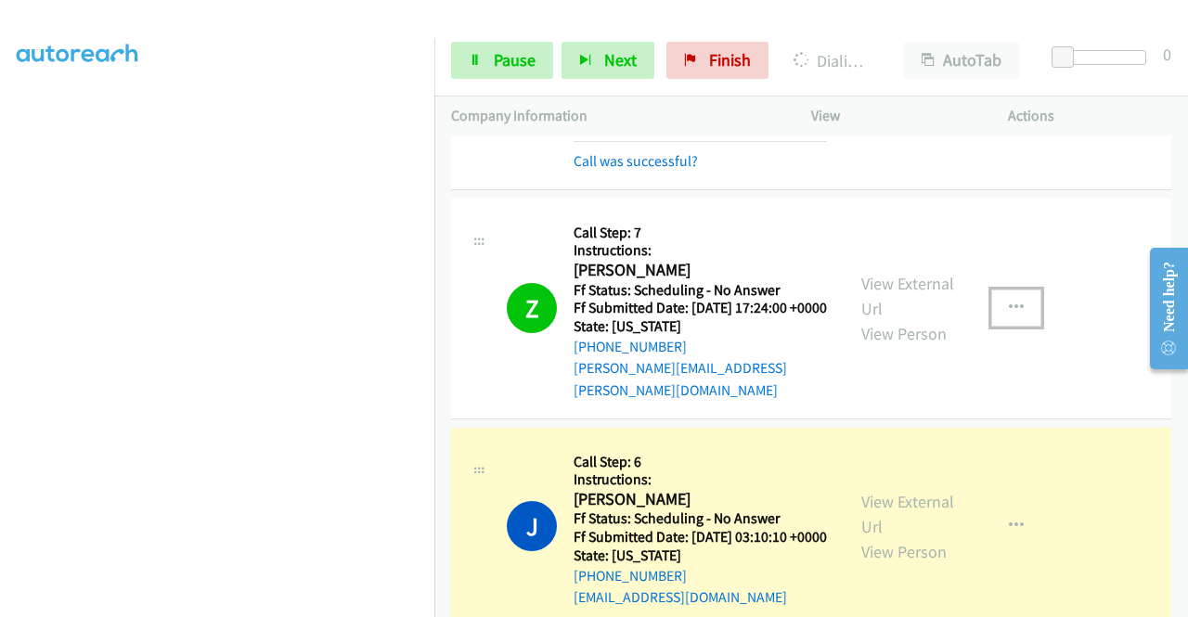
click at [1005, 327] on button "button" at bounding box center [1017, 308] width 50 height 37
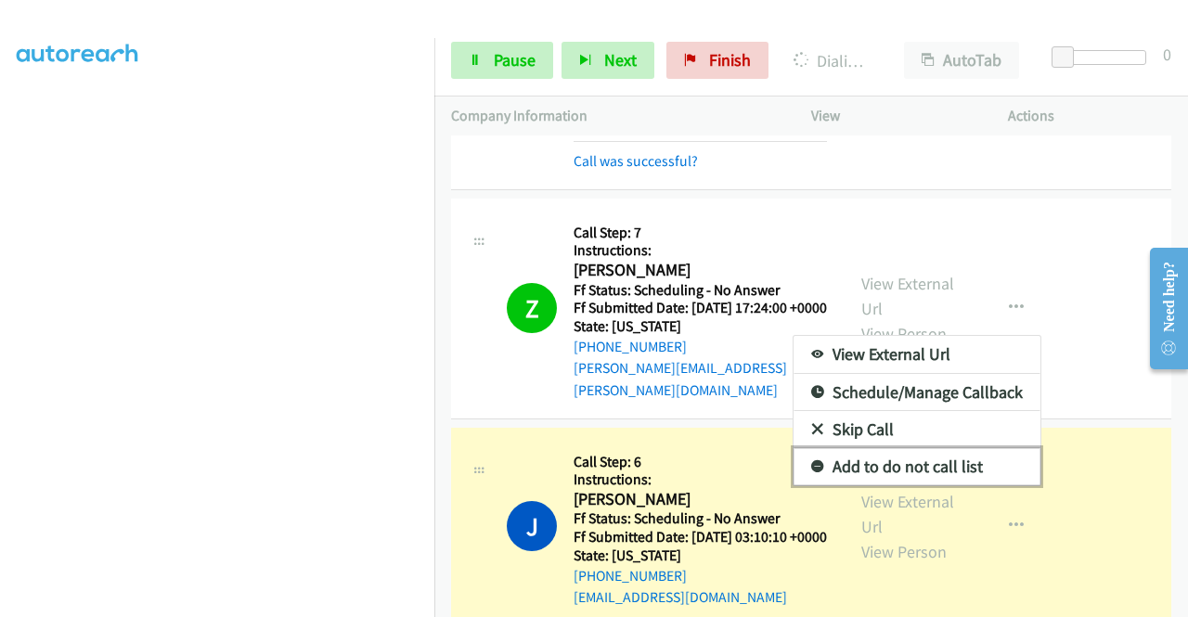
click at [906, 486] on link "Add to do not call list" at bounding box center [917, 466] width 247 height 37
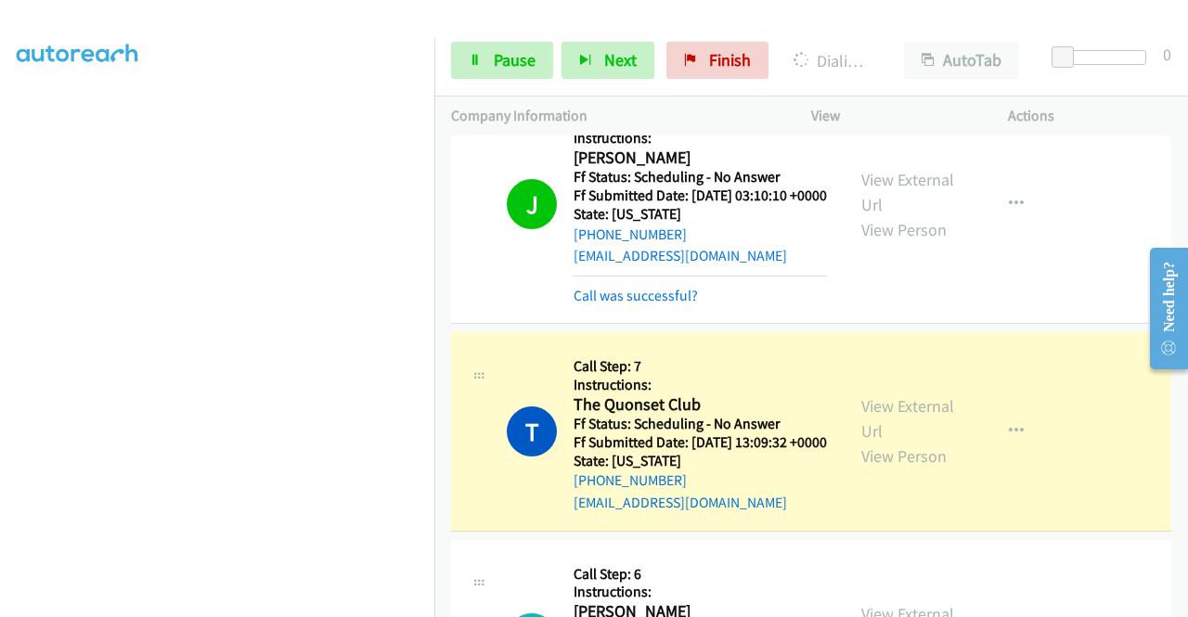
scroll to position [1300, 0]
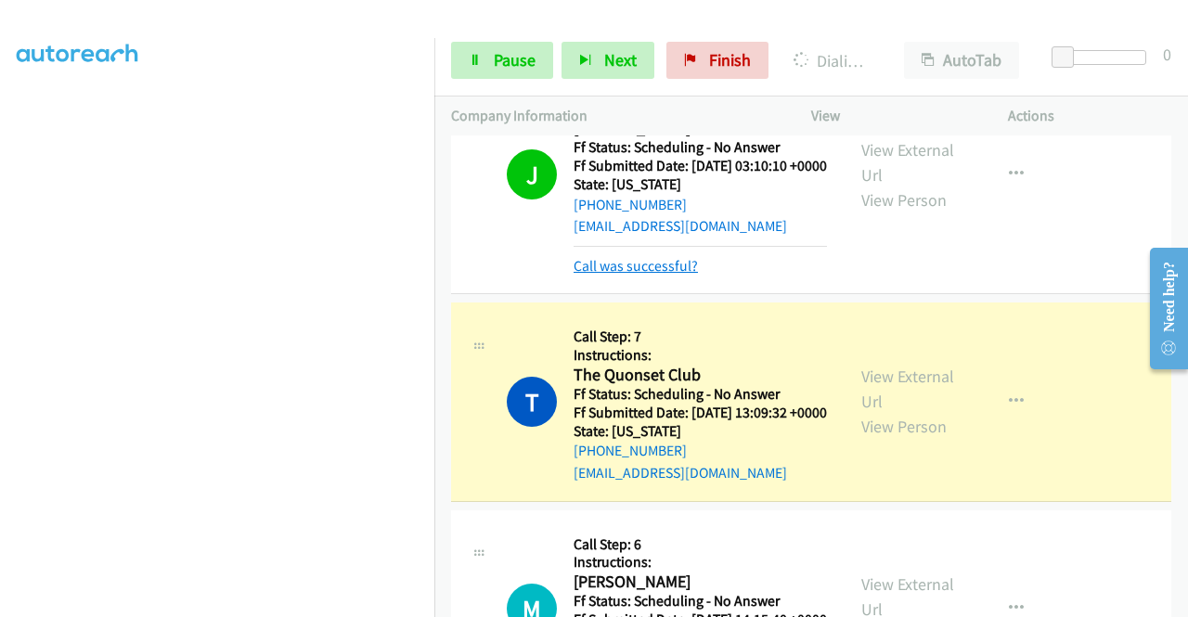
click at [645, 275] on link "Call was successful?" at bounding box center [636, 266] width 124 height 18
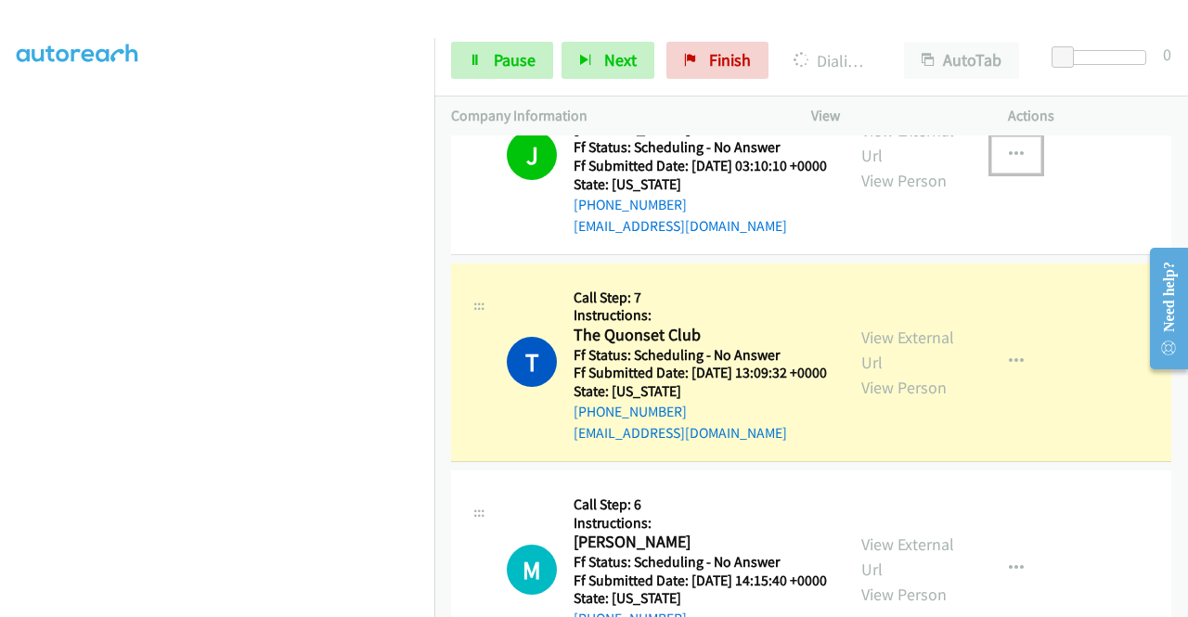
click at [1009, 162] on icon "button" at bounding box center [1016, 155] width 15 height 15
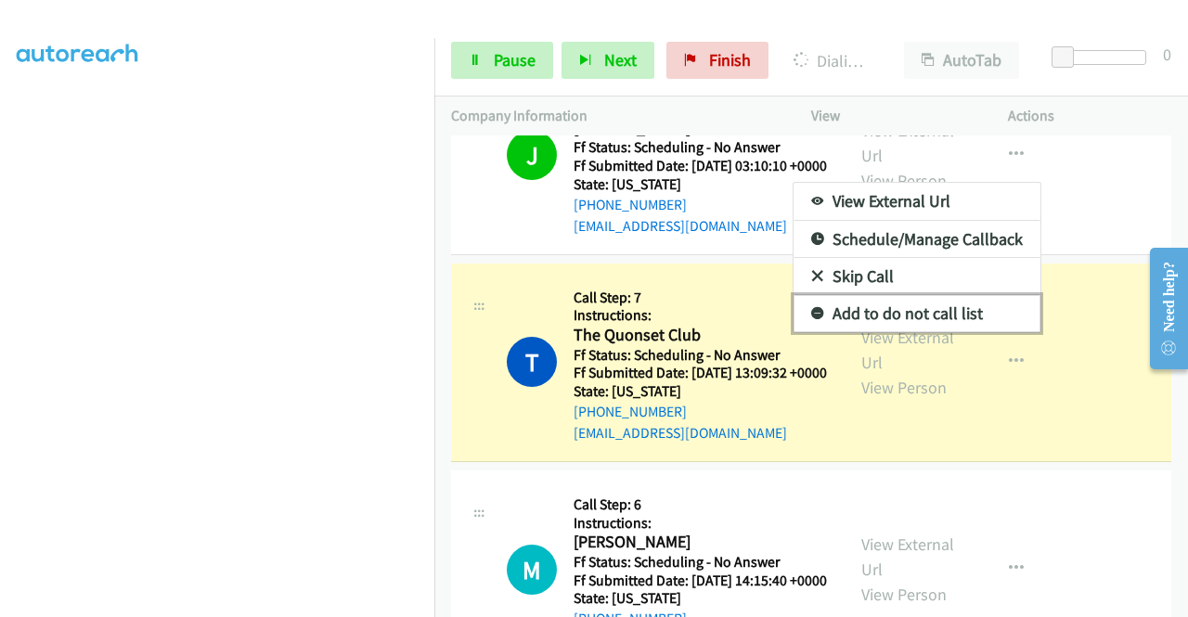
click at [912, 332] on link "Add to do not call list" at bounding box center [917, 313] width 247 height 37
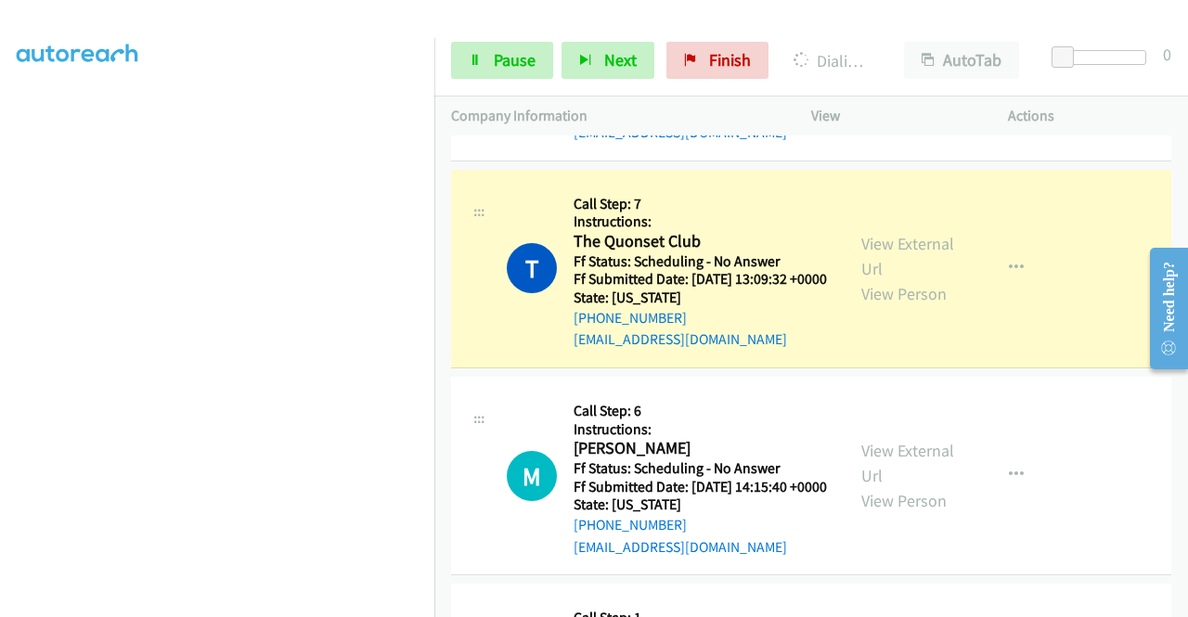
scroll to position [1486, 0]
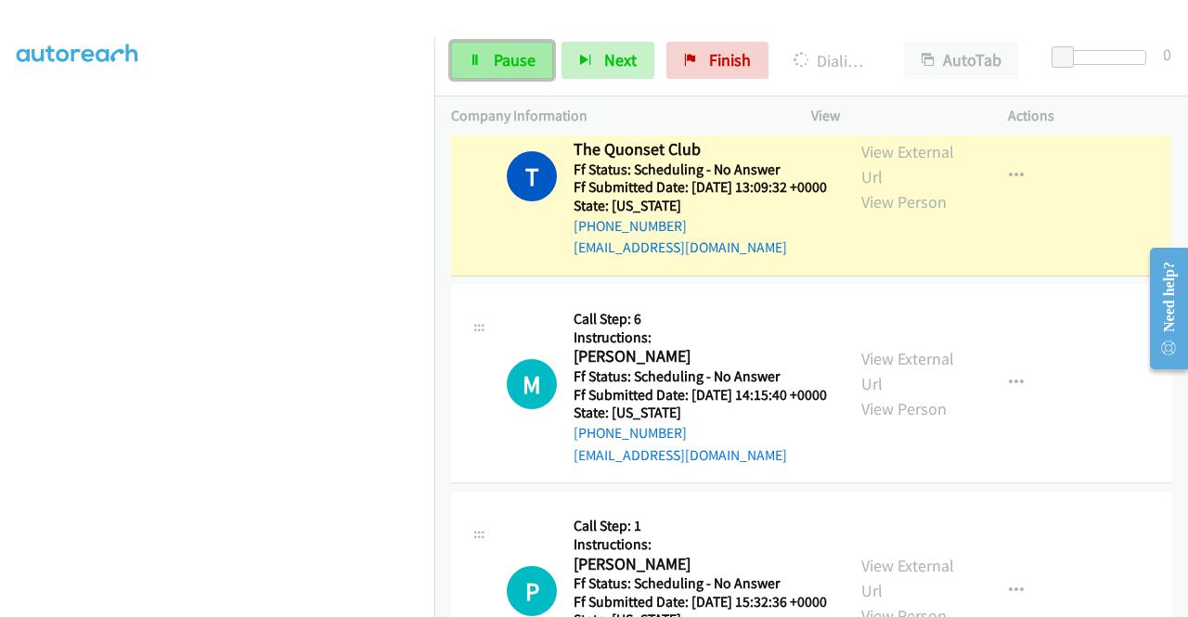
click at [523, 64] on span "Pause" at bounding box center [515, 59] width 42 height 21
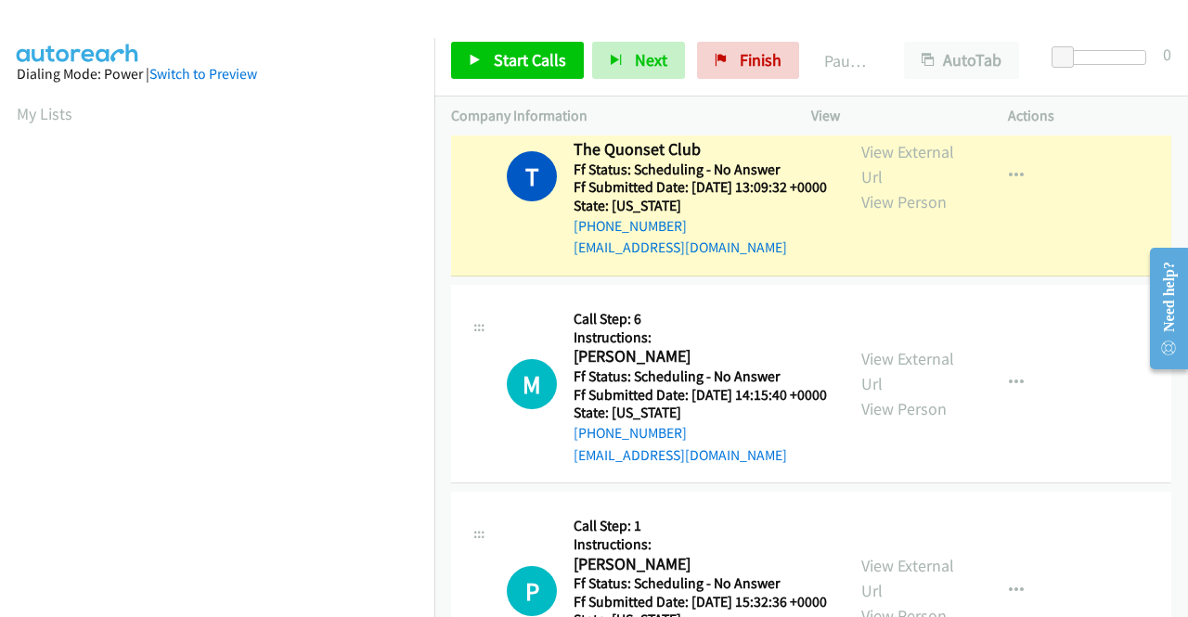
scroll to position [423, 0]
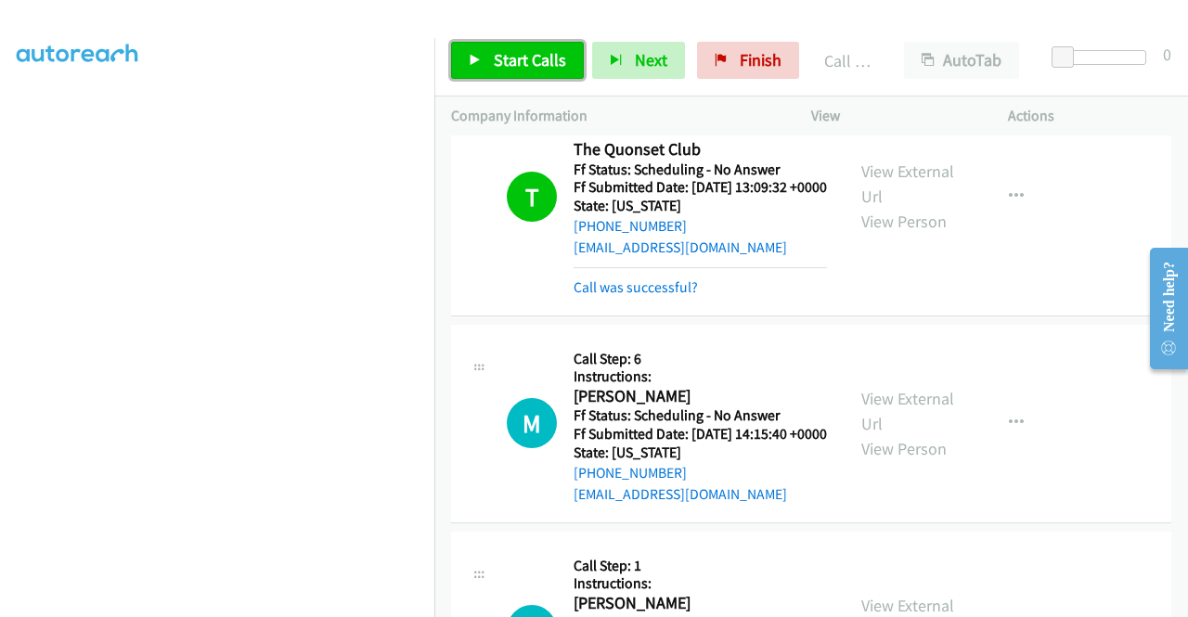
click at [526, 59] on span "Start Calls" at bounding box center [530, 59] width 72 height 21
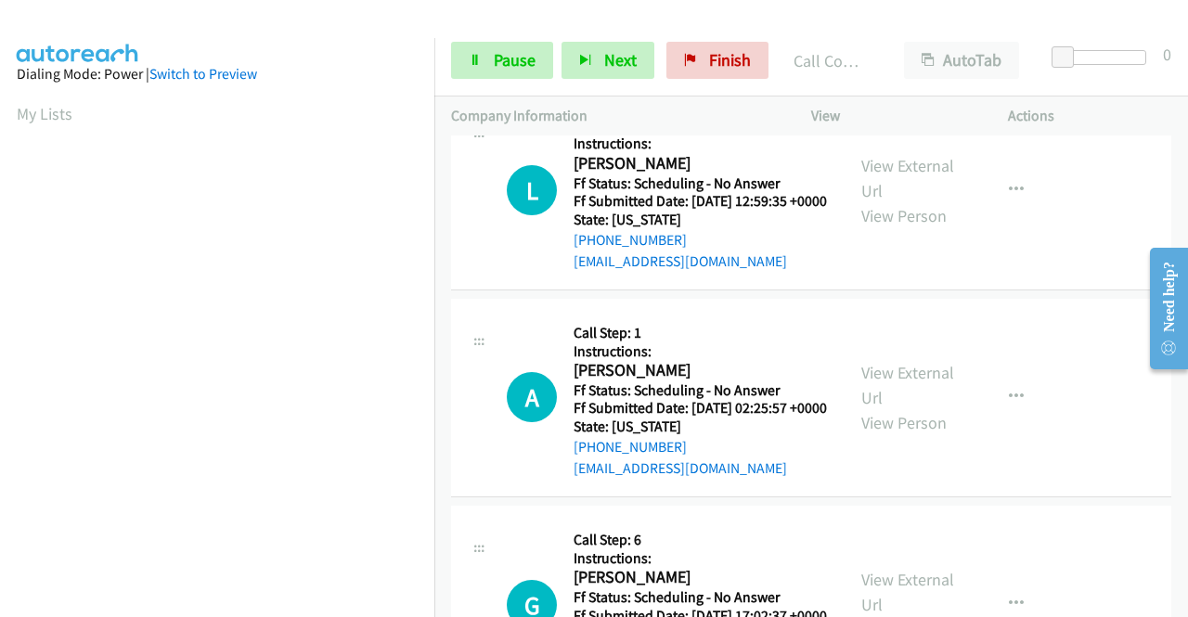
scroll to position [2971, 0]
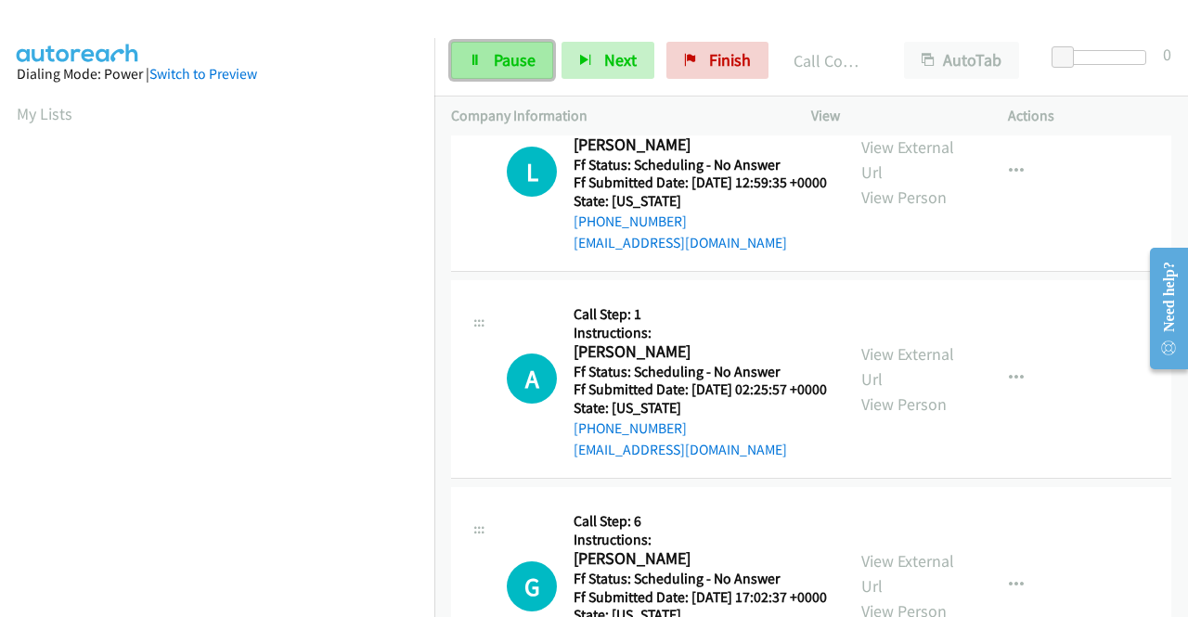
click at [500, 52] on span "Pause" at bounding box center [515, 59] width 42 height 21
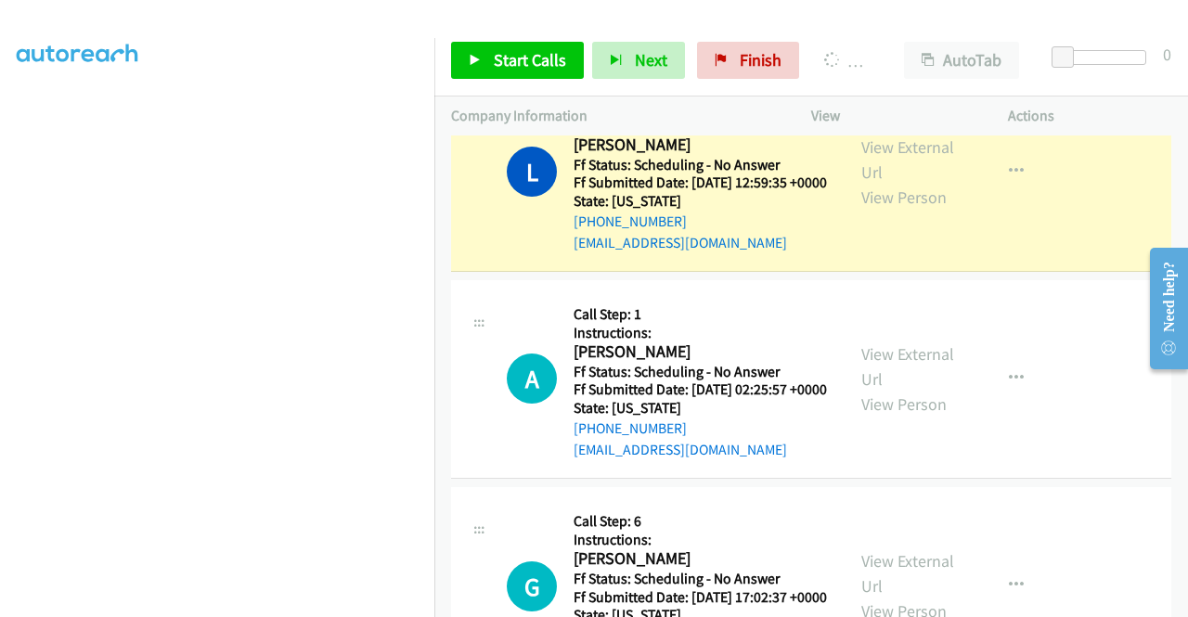
scroll to position [0, 0]
